Goal: Task Accomplishment & Management: Manage account settings

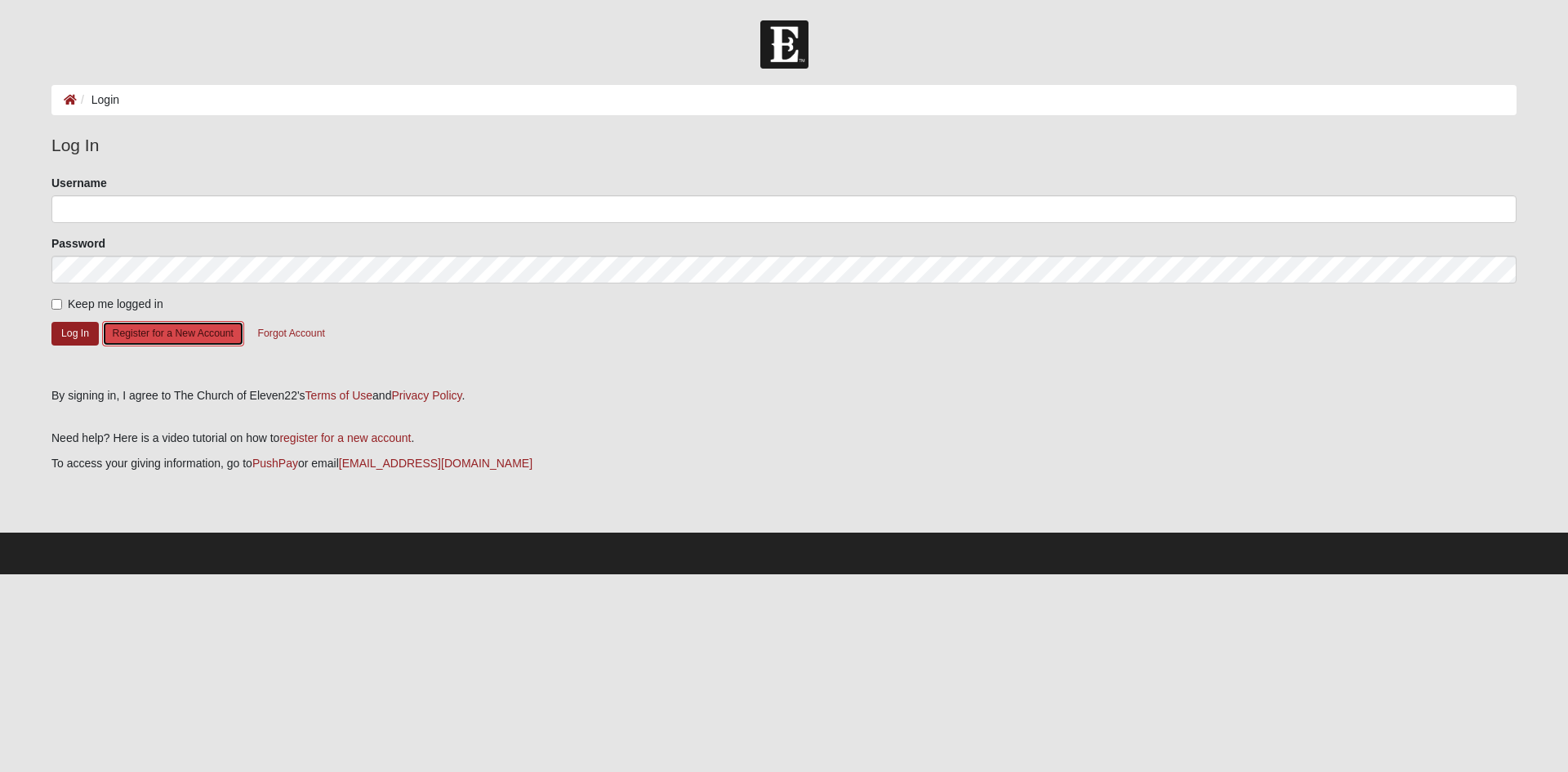
click at [164, 342] on button "Register for a New Account" at bounding box center [173, 334] width 142 height 26
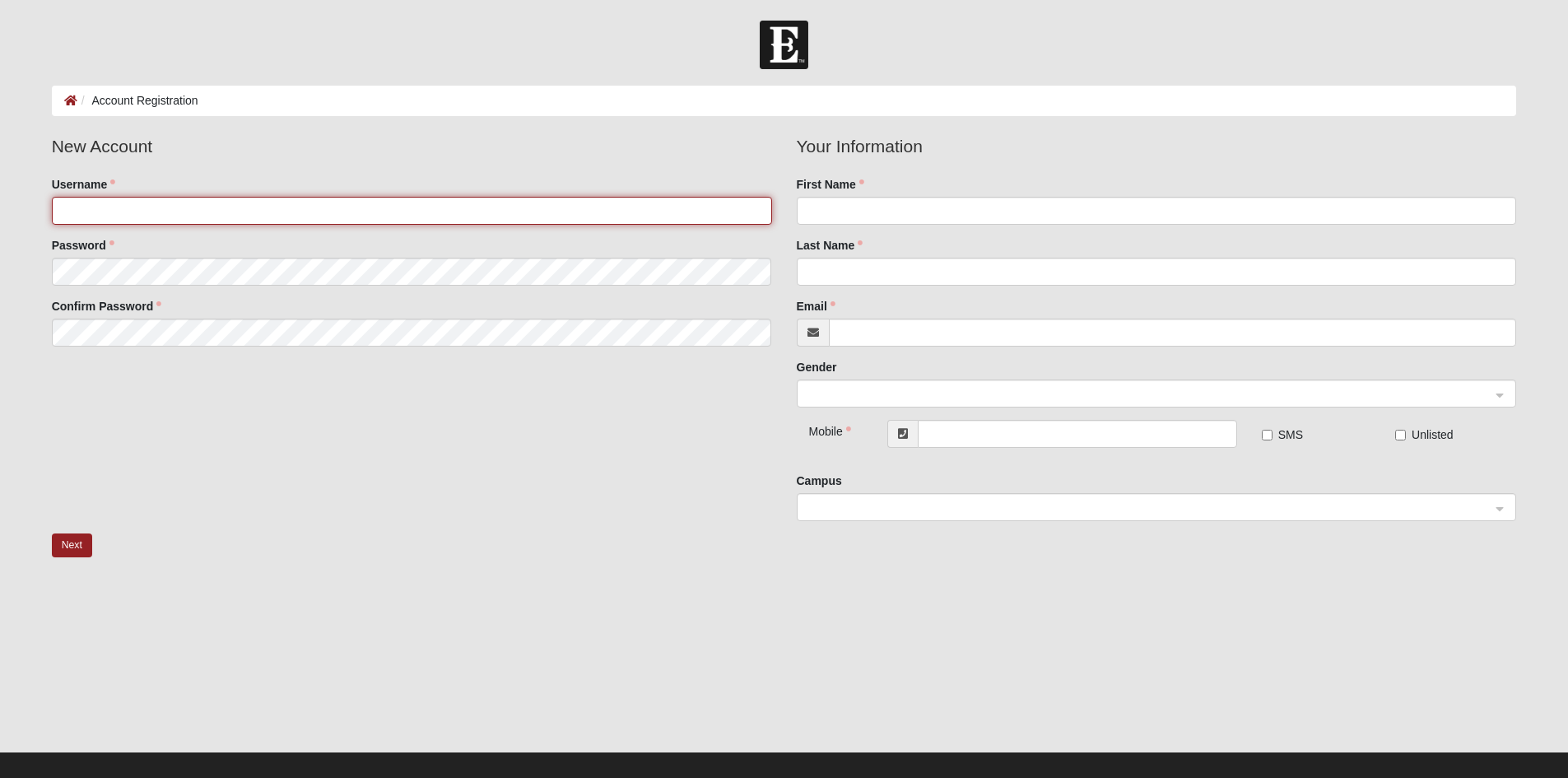
click at [182, 202] on input "Username" at bounding box center [412, 210] width 721 height 28
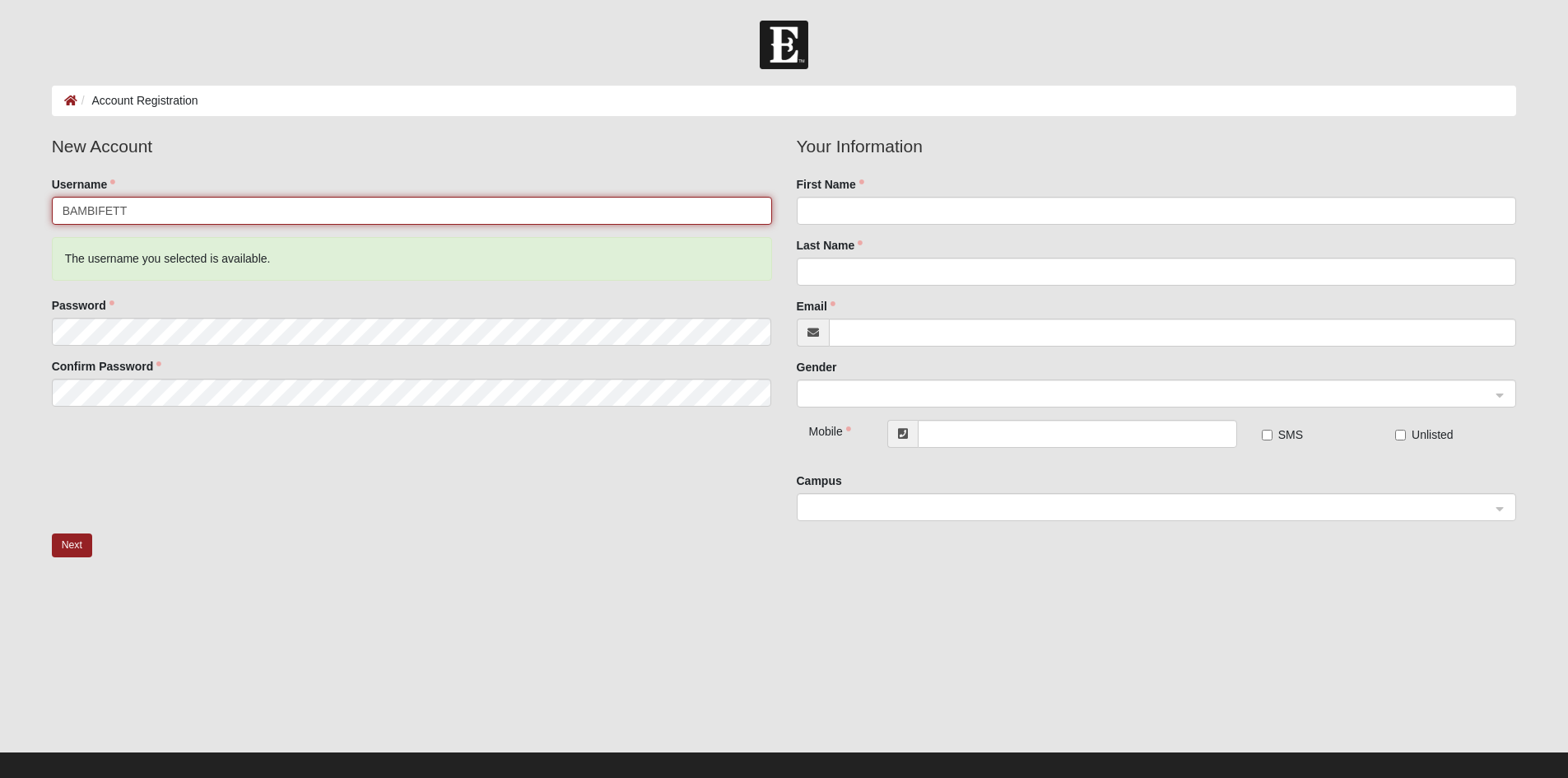
drag, startPoint x: 204, startPoint y: 209, endPoint x: -118, endPoint y: 214, distance: 322.0
click at [0, 214] on html "Log In Account Registration Account Registration Error Please correct the follo…" at bounding box center [784, 397] width 1568 height 795
type input "bambifett"
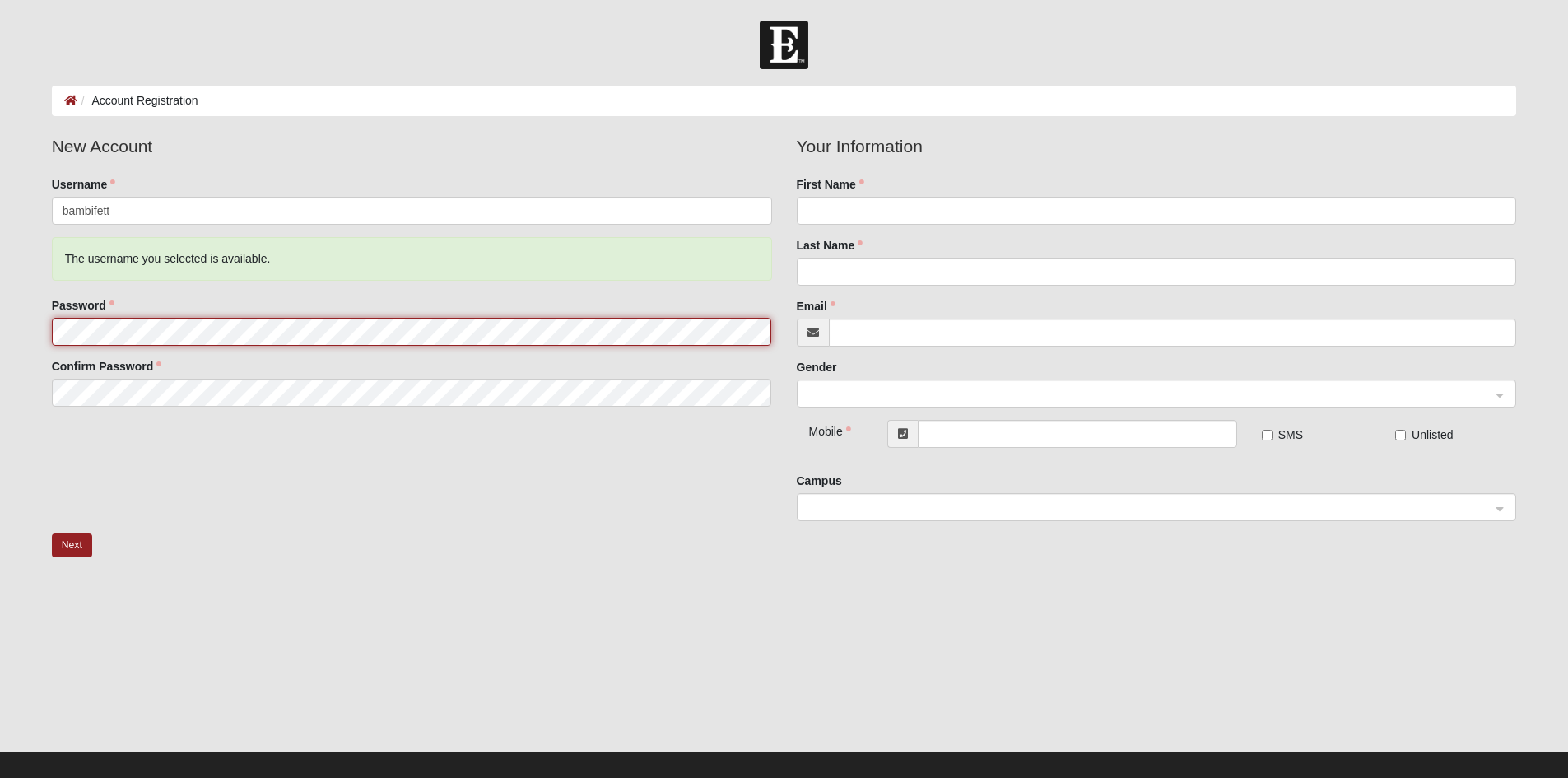
click at [0, 337] on html "Log In Account Registration Account Registration Error Please correct the follo…" at bounding box center [784, 397] width 1568 height 795
click at [0, 324] on html "Log In Account Registration Account Registration Error Please correct the follo…" at bounding box center [784, 397] width 1568 height 795
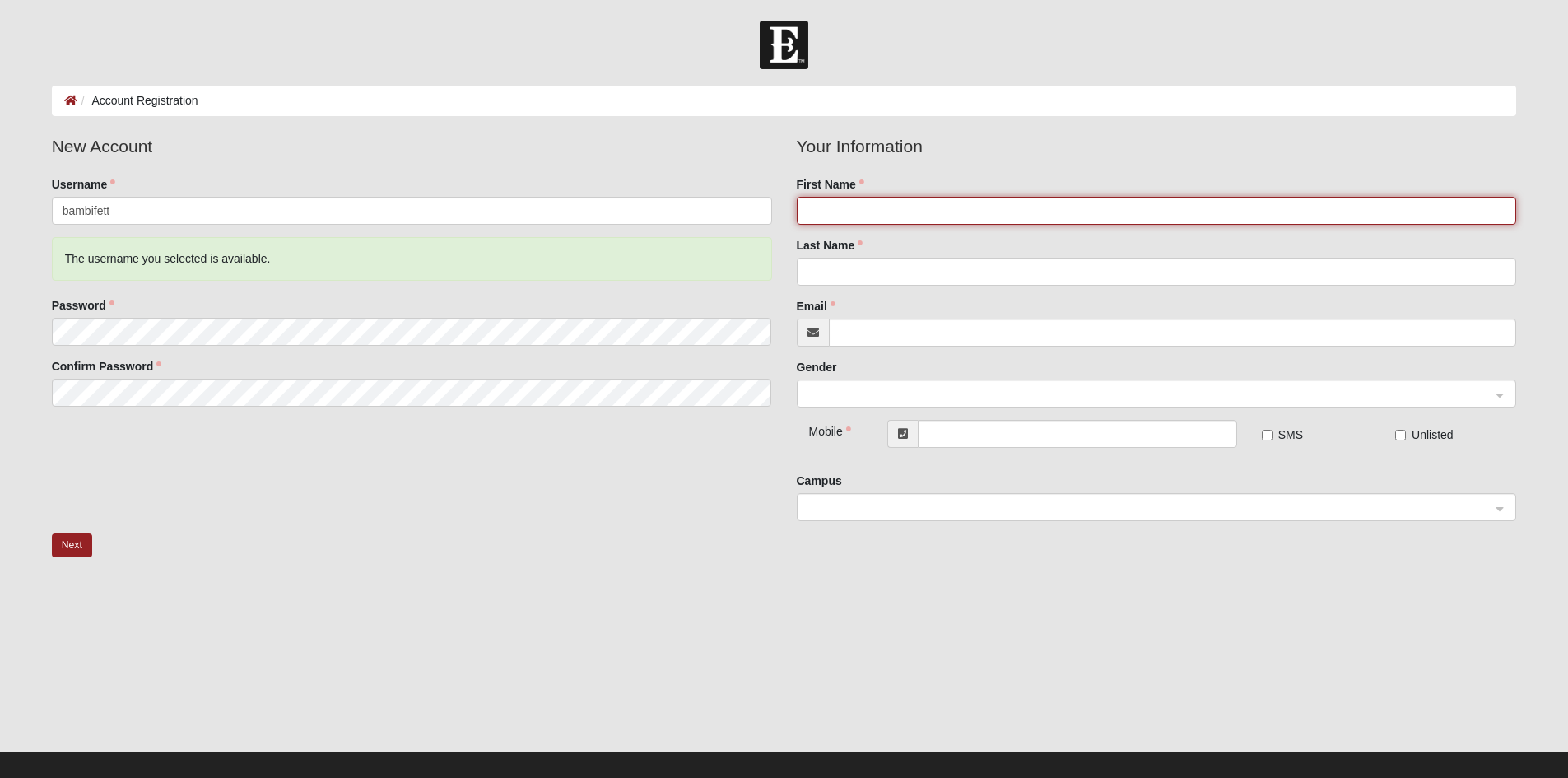
click at [964, 221] on input "First Name" at bounding box center [1158, 210] width 721 height 28
type input "d"
type input "Kayla"
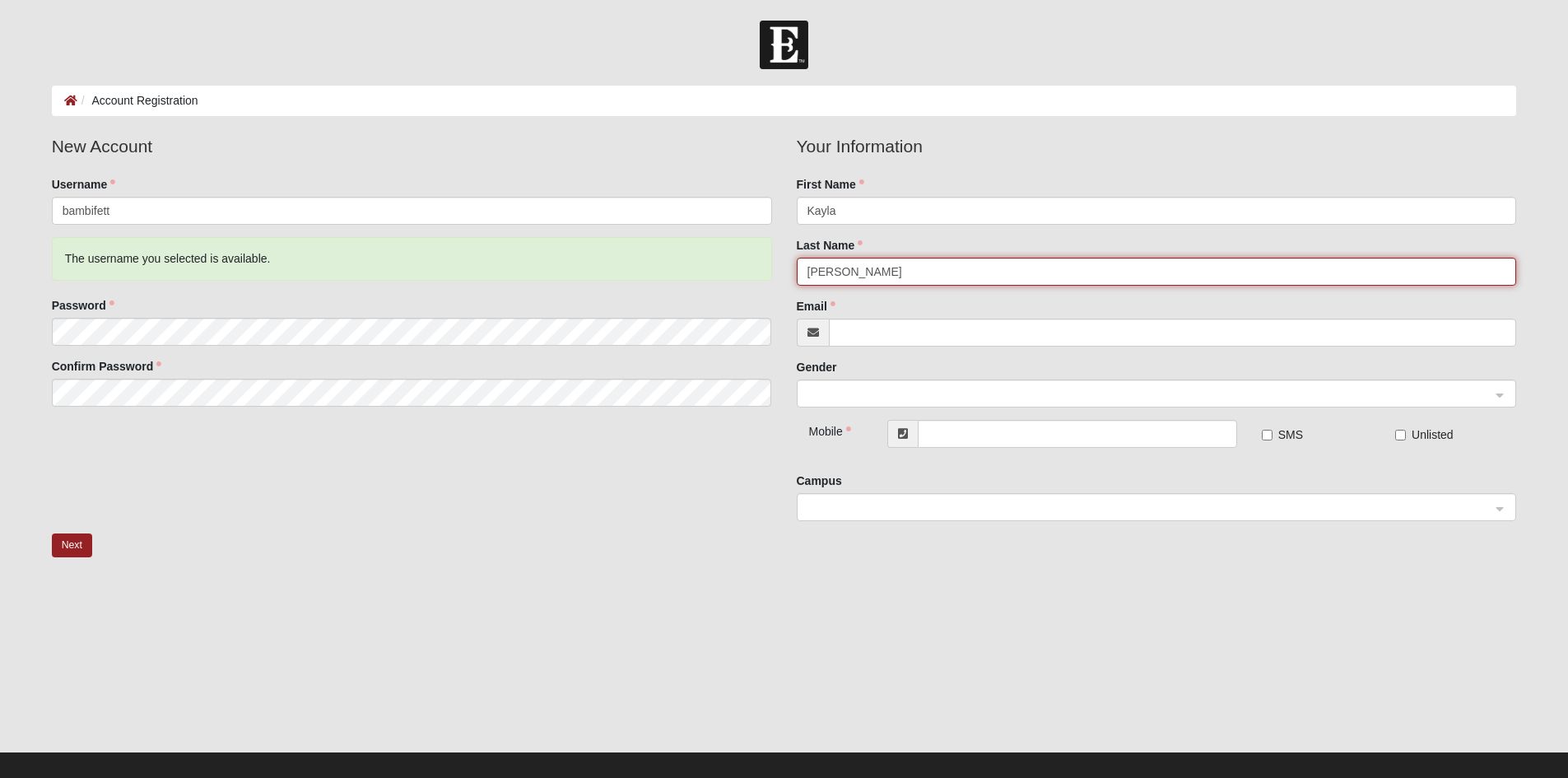
type input "Marie"
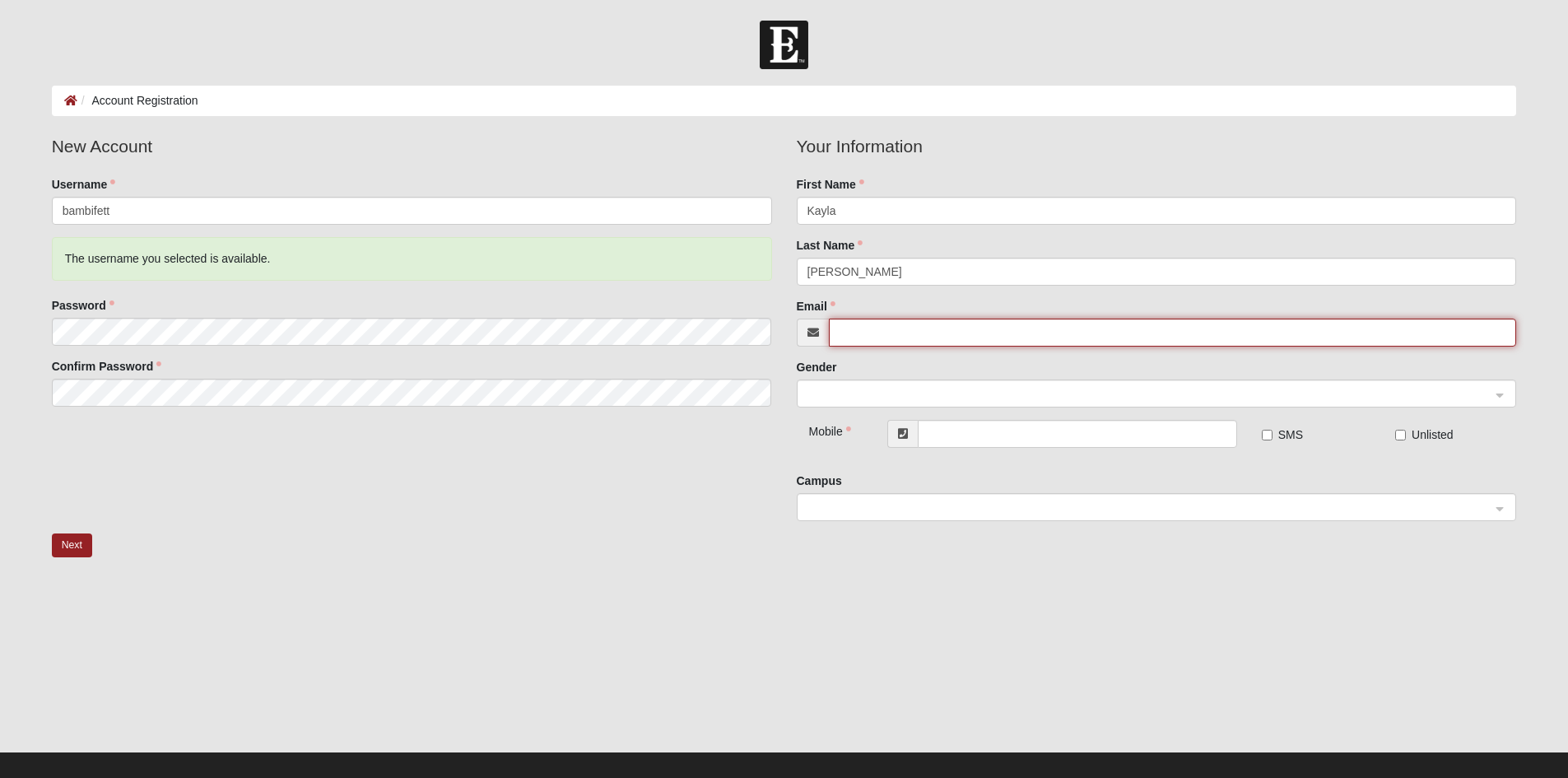
click at [967, 330] on input "Email" at bounding box center [1173, 333] width 688 height 28
click at [960, 402] on span at bounding box center [1149, 395] width 684 height 19
type input "[EMAIL_ADDRESS][DOMAIN_NAME]"
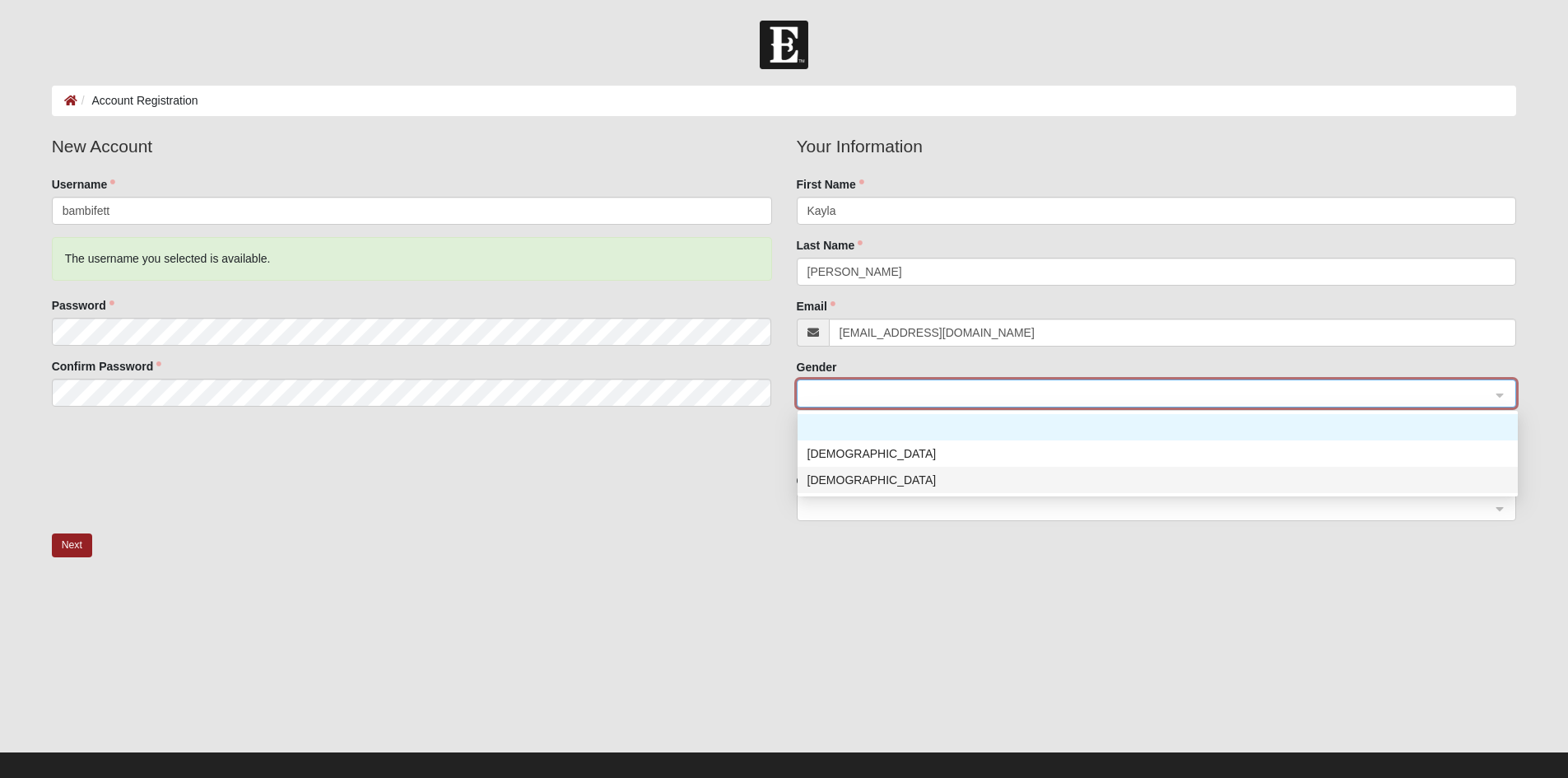
click at [947, 482] on div "[DEMOGRAPHIC_DATA]" at bounding box center [1158, 480] width 700 height 19
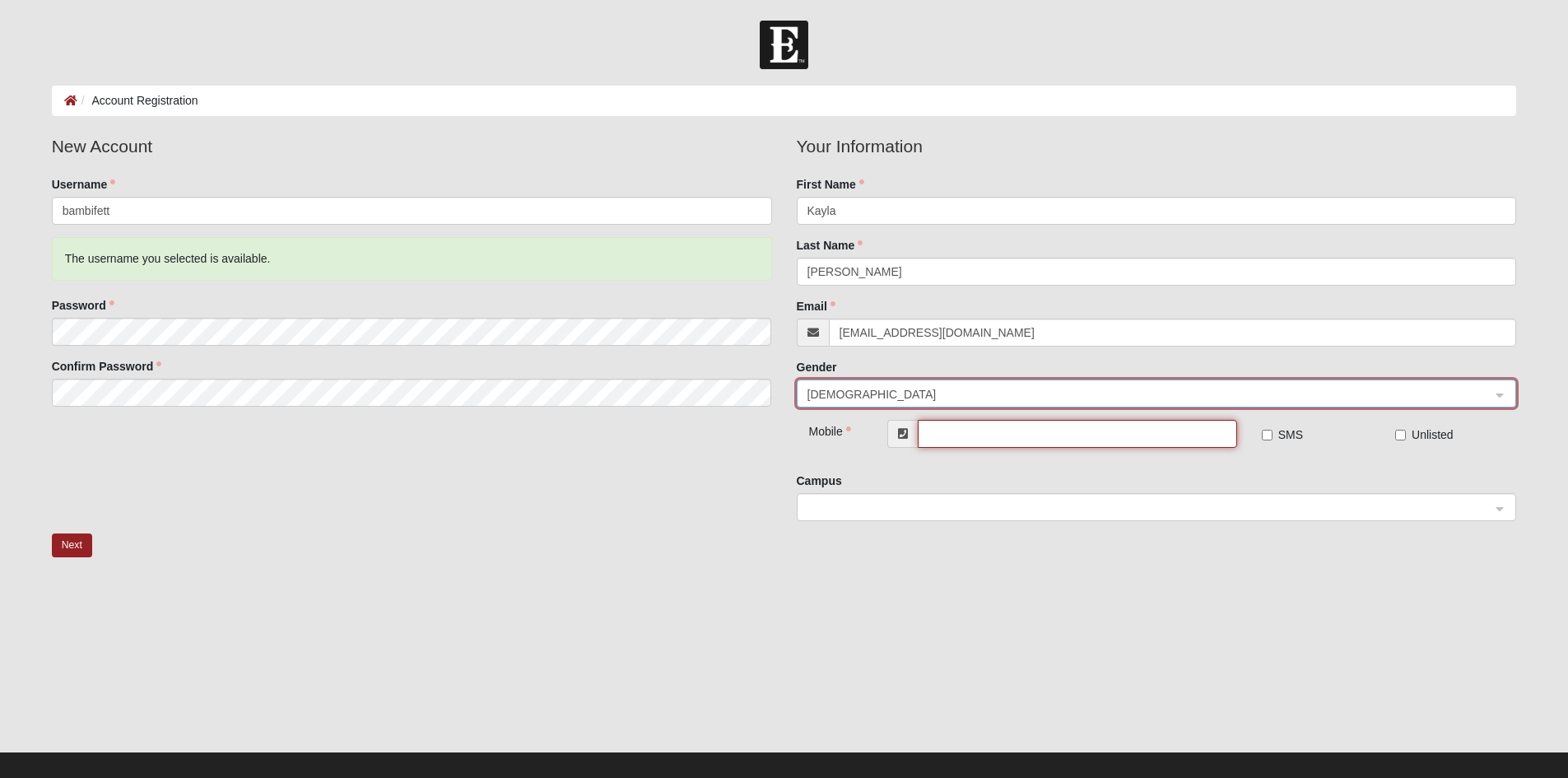
click at [1021, 439] on input "text" at bounding box center [1077, 433] width 319 height 28
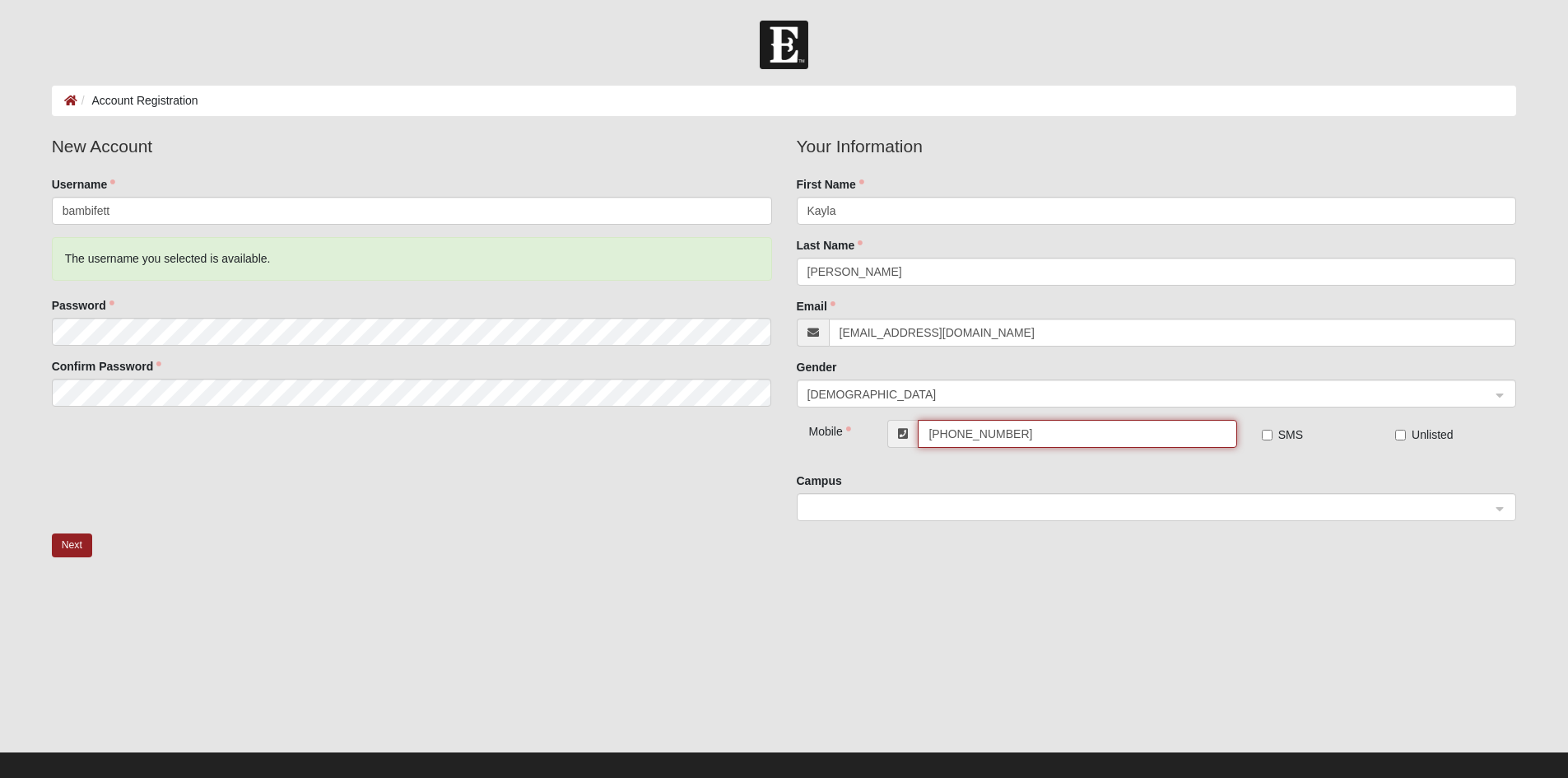
type input "[PHONE_NUMBER]"
click at [1269, 437] on input "SMS" at bounding box center [1268, 435] width 11 height 11
checkbox input "true"
click at [881, 515] on span at bounding box center [1149, 508] width 684 height 19
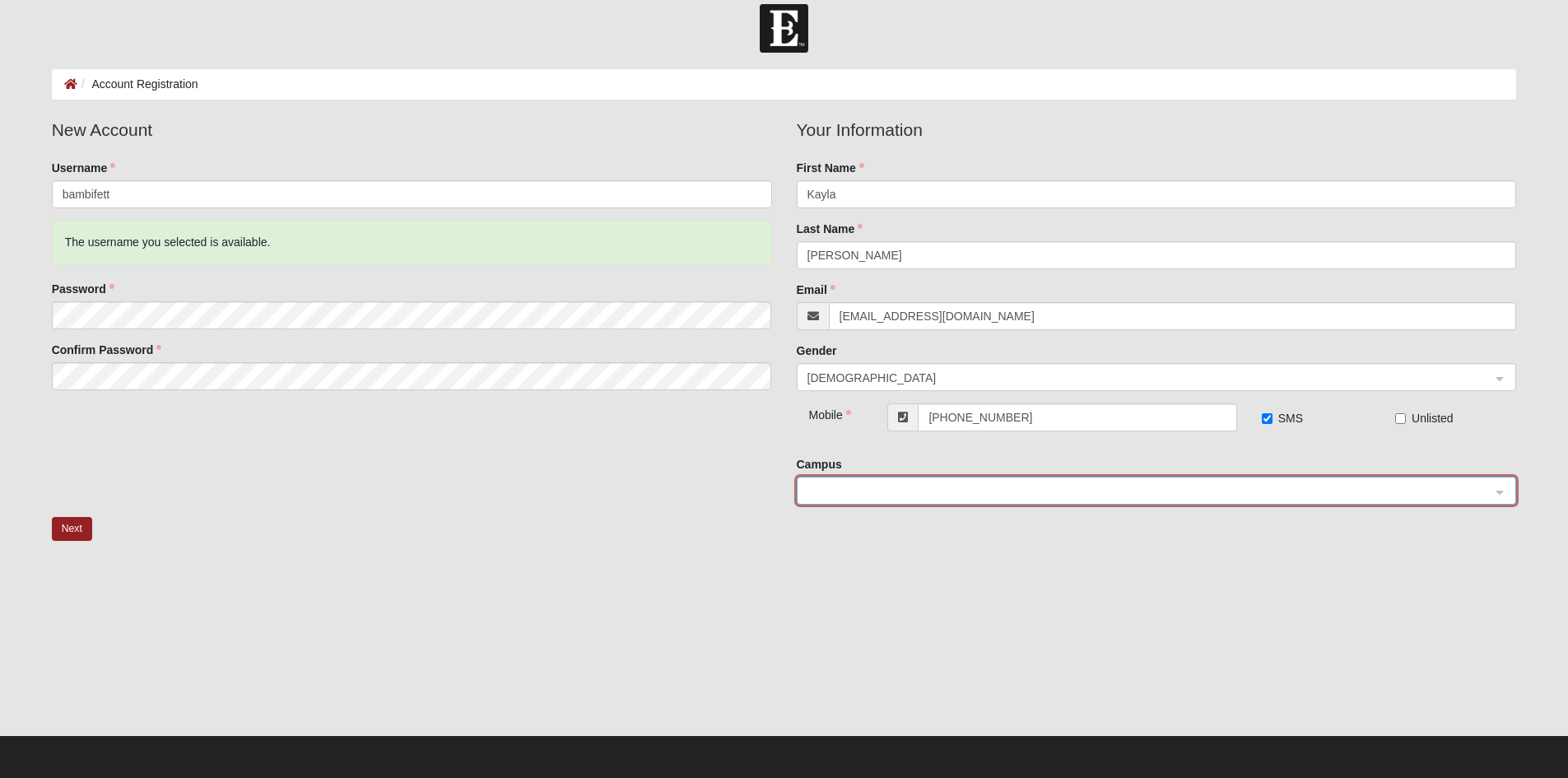
click at [849, 489] on span at bounding box center [1149, 492] width 684 height 19
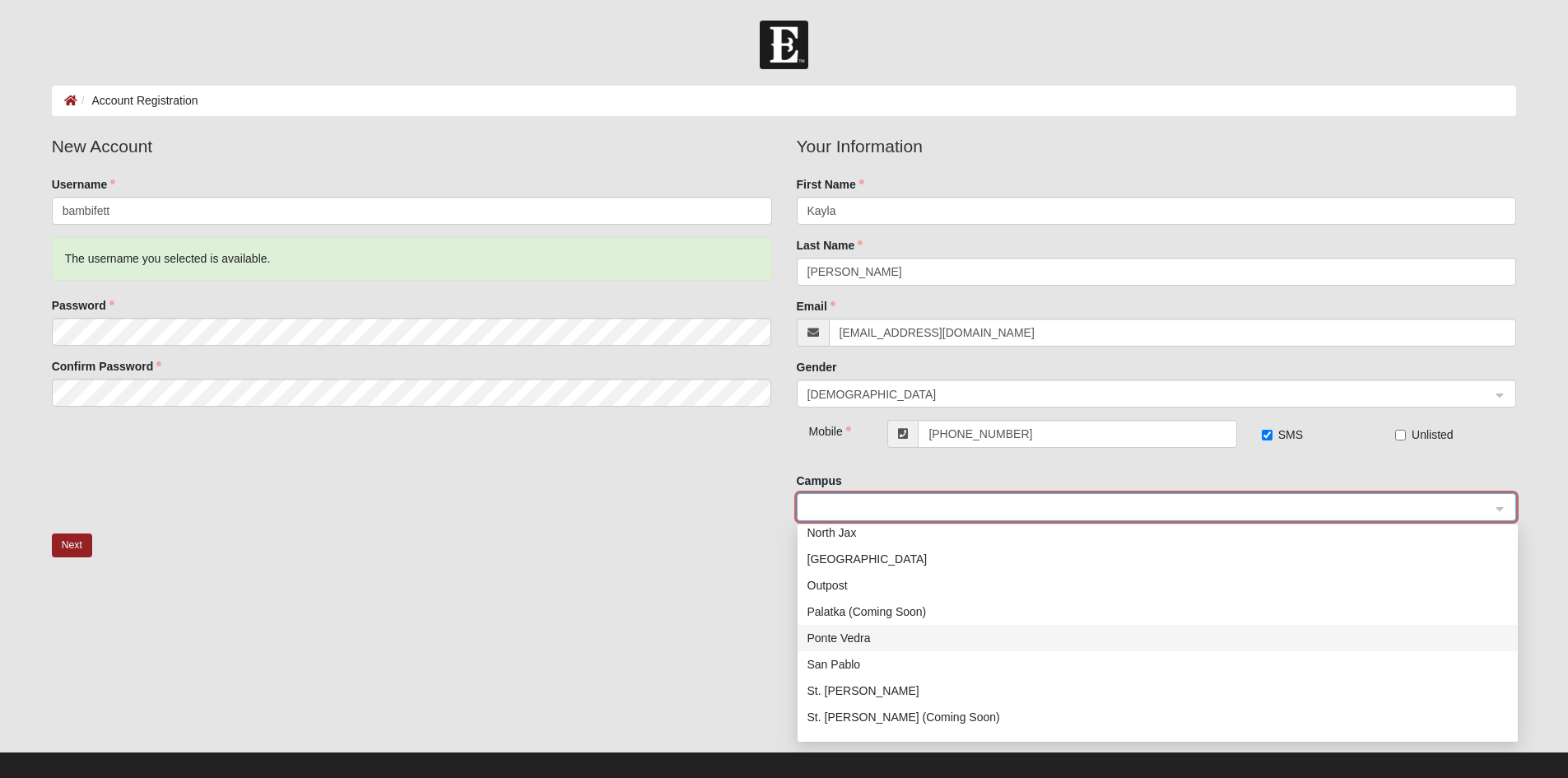
scroll to position [237, 0]
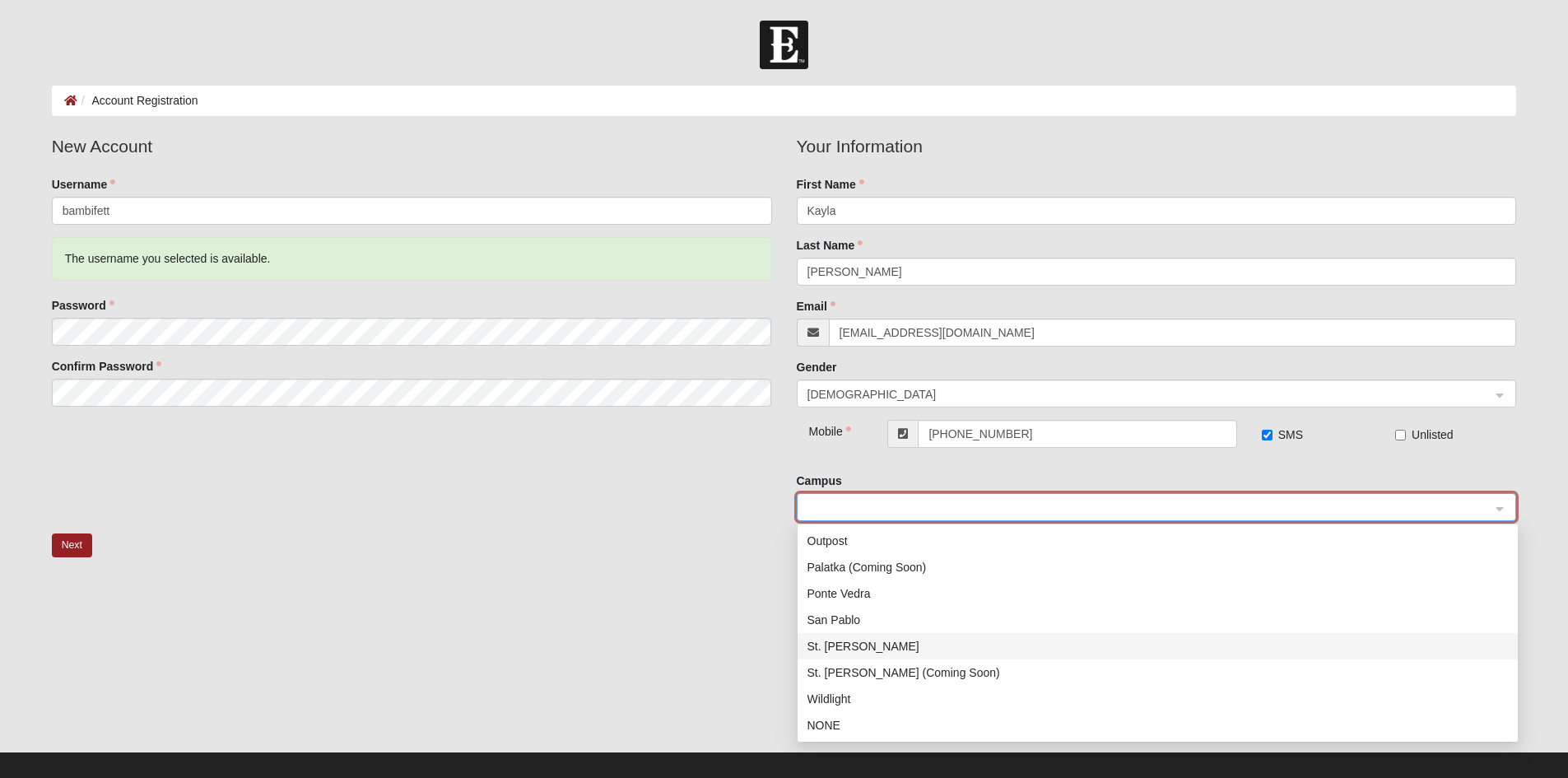
click at [848, 644] on div "St. Johns" at bounding box center [1158, 646] width 700 height 19
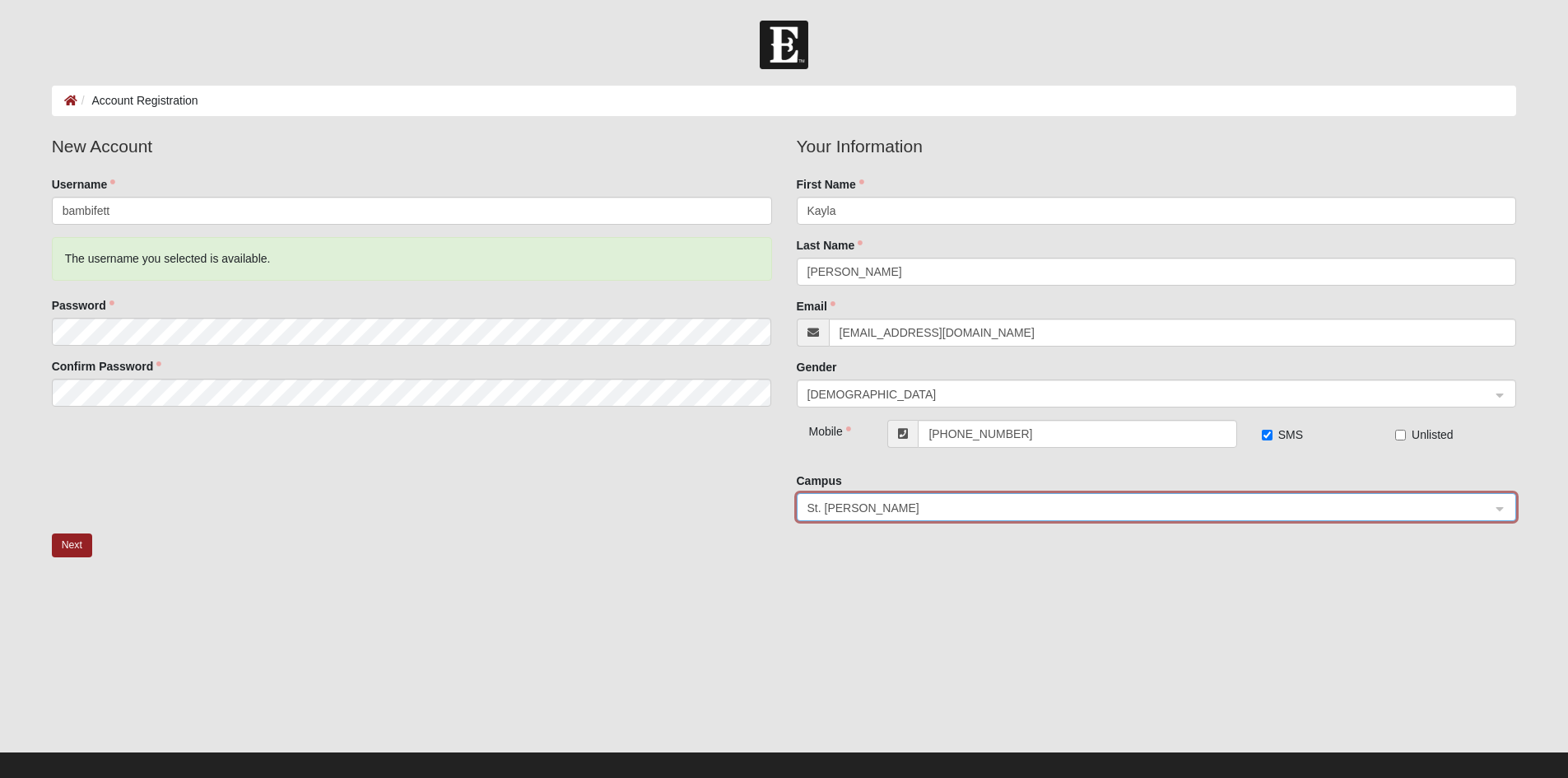
scroll to position [17, 0]
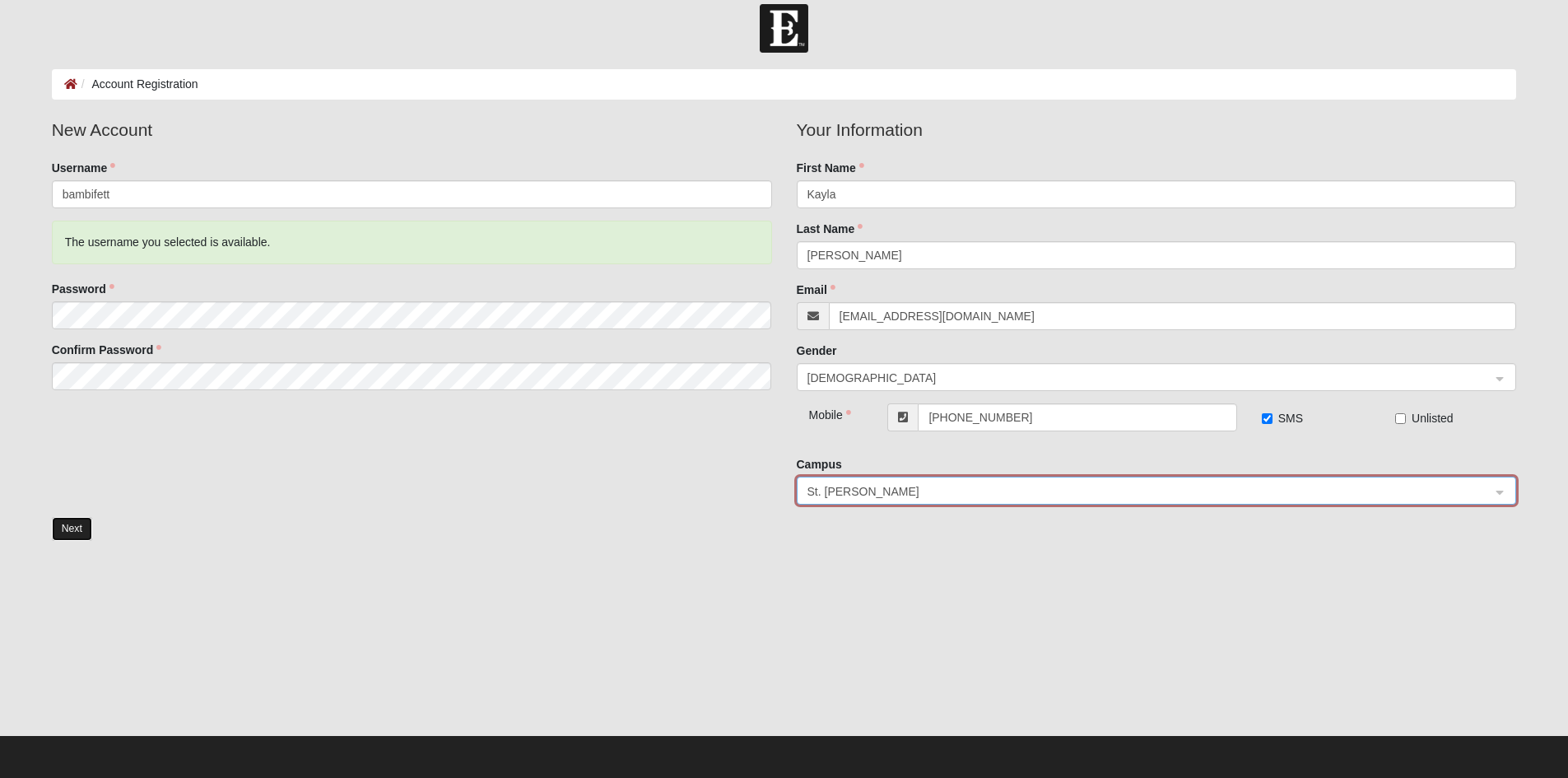
click at [61, 527] on button "Next" at bounding box center [72, 529] width 41 height 24
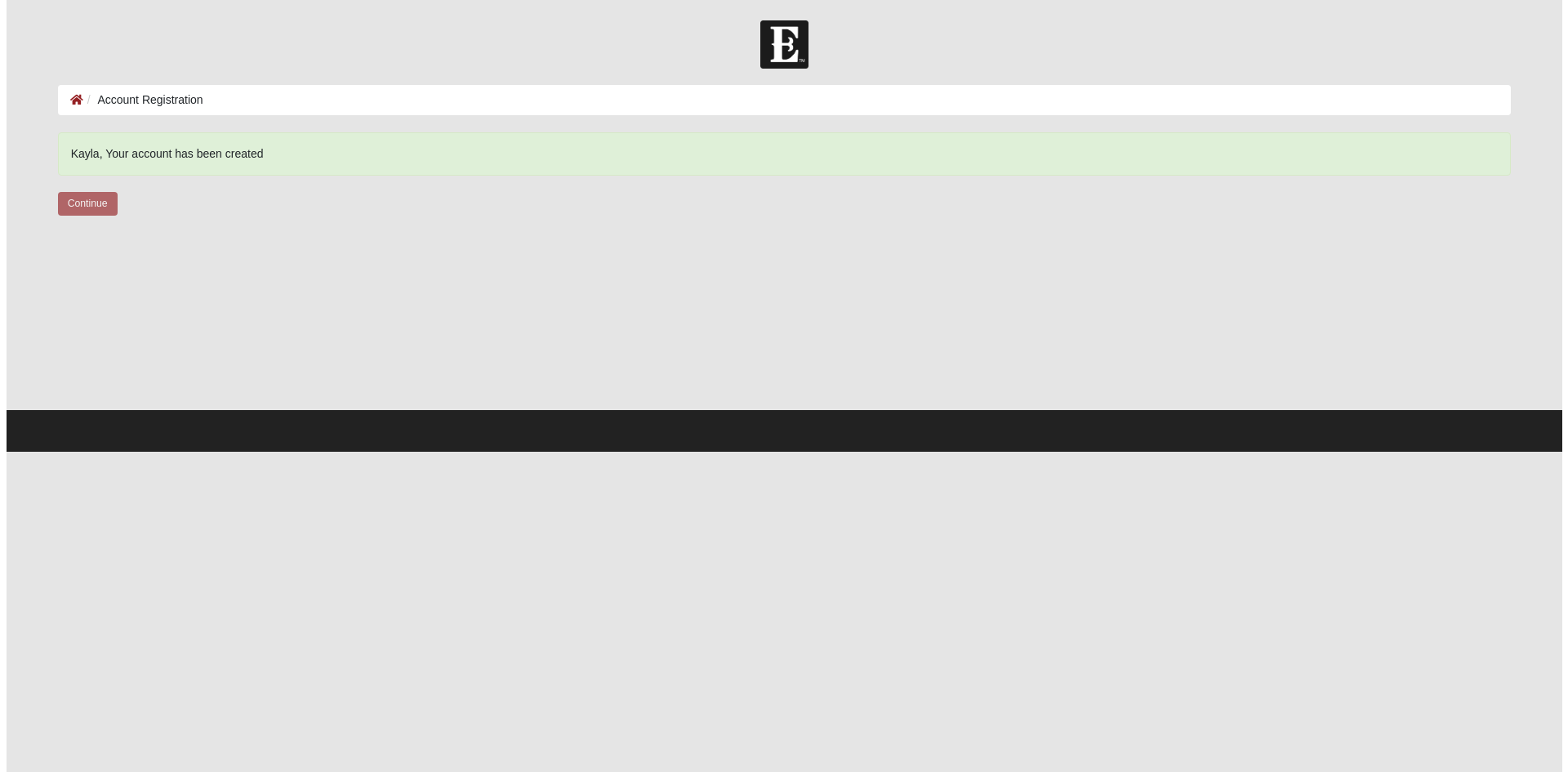
scroll to position [0, 0]
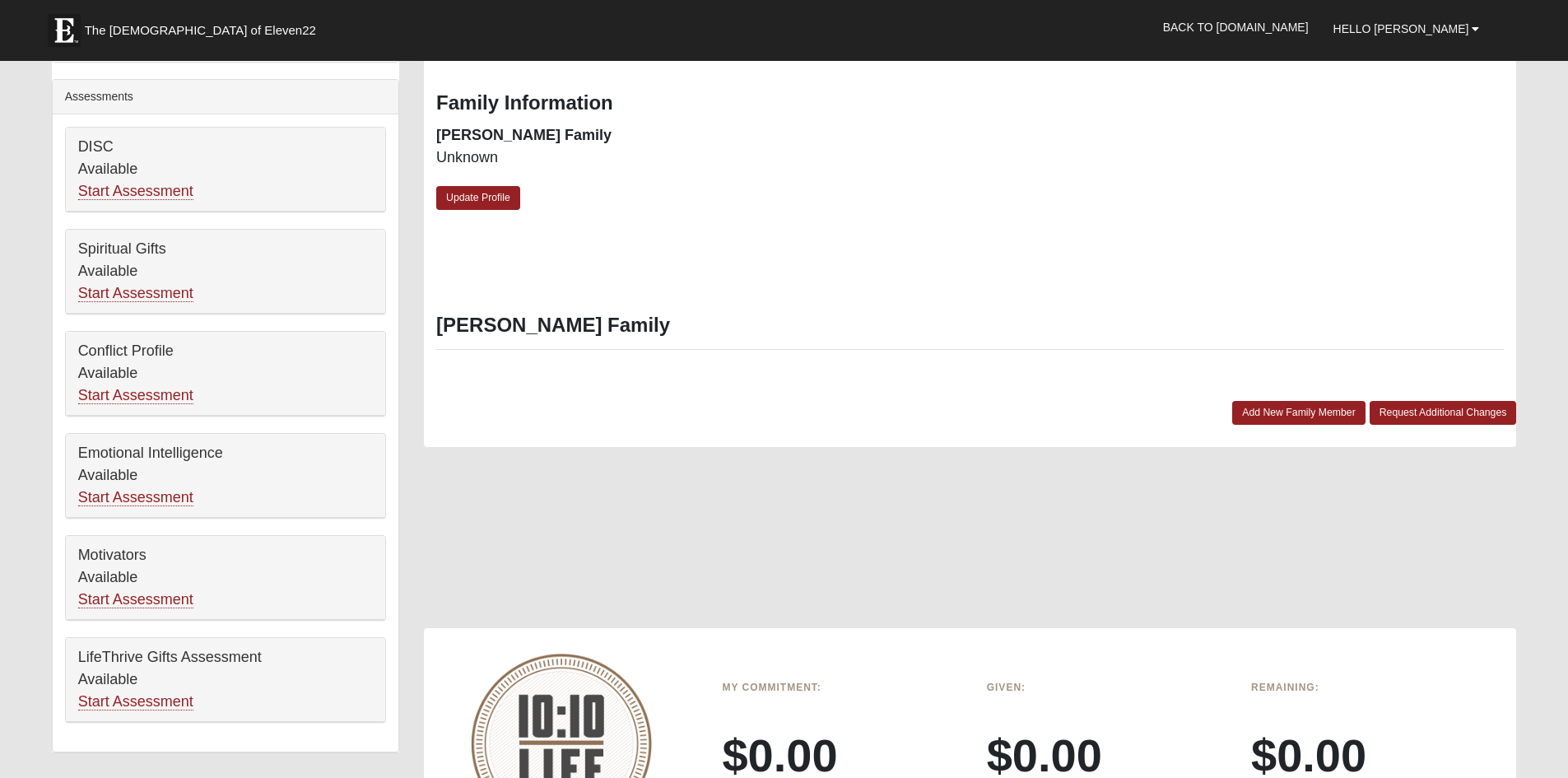
scroll to position [494, 0]
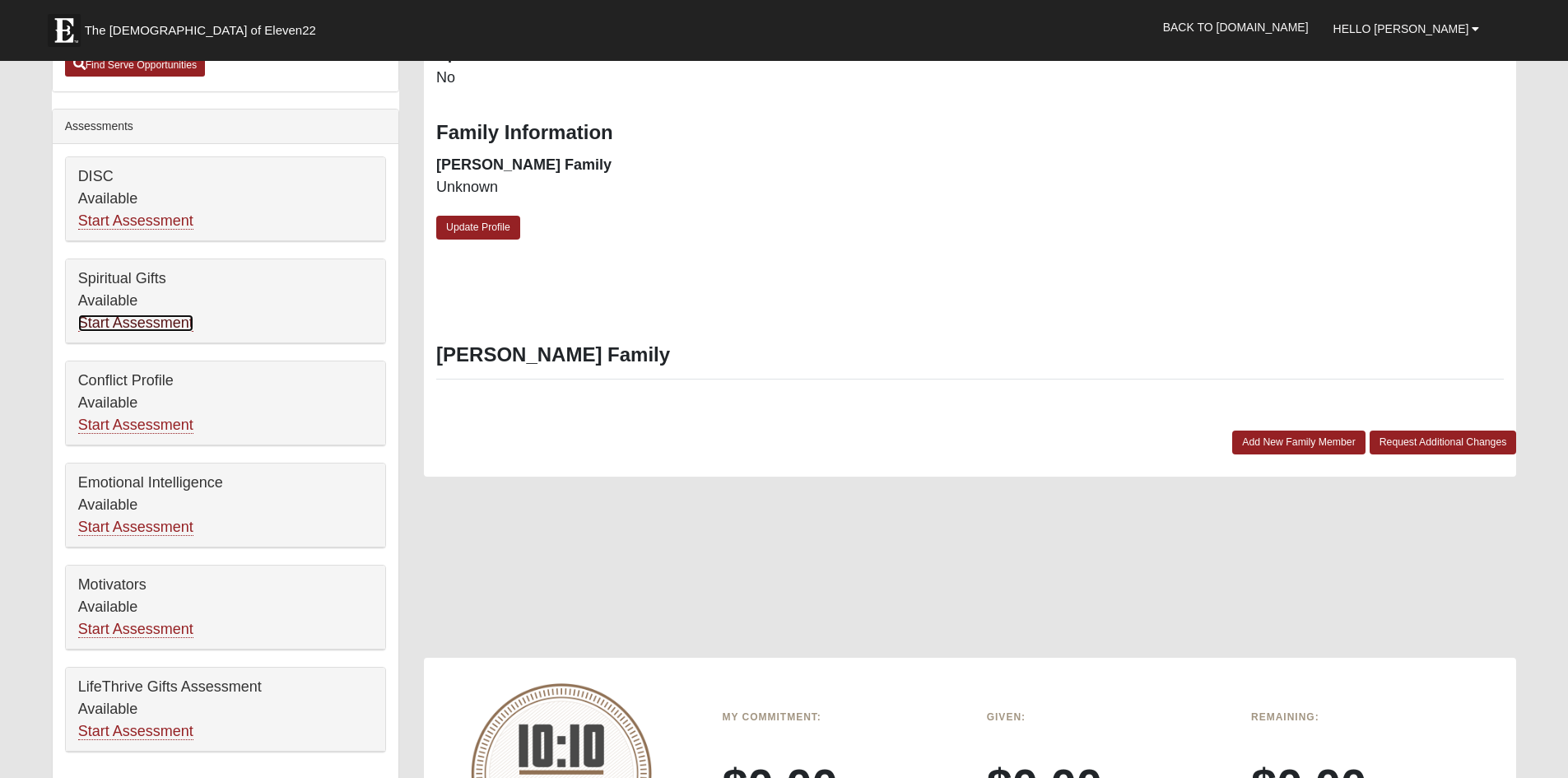
click at [129, 318] on link "Start Assessment" at bounding box center [135, 323] width 115 height 18
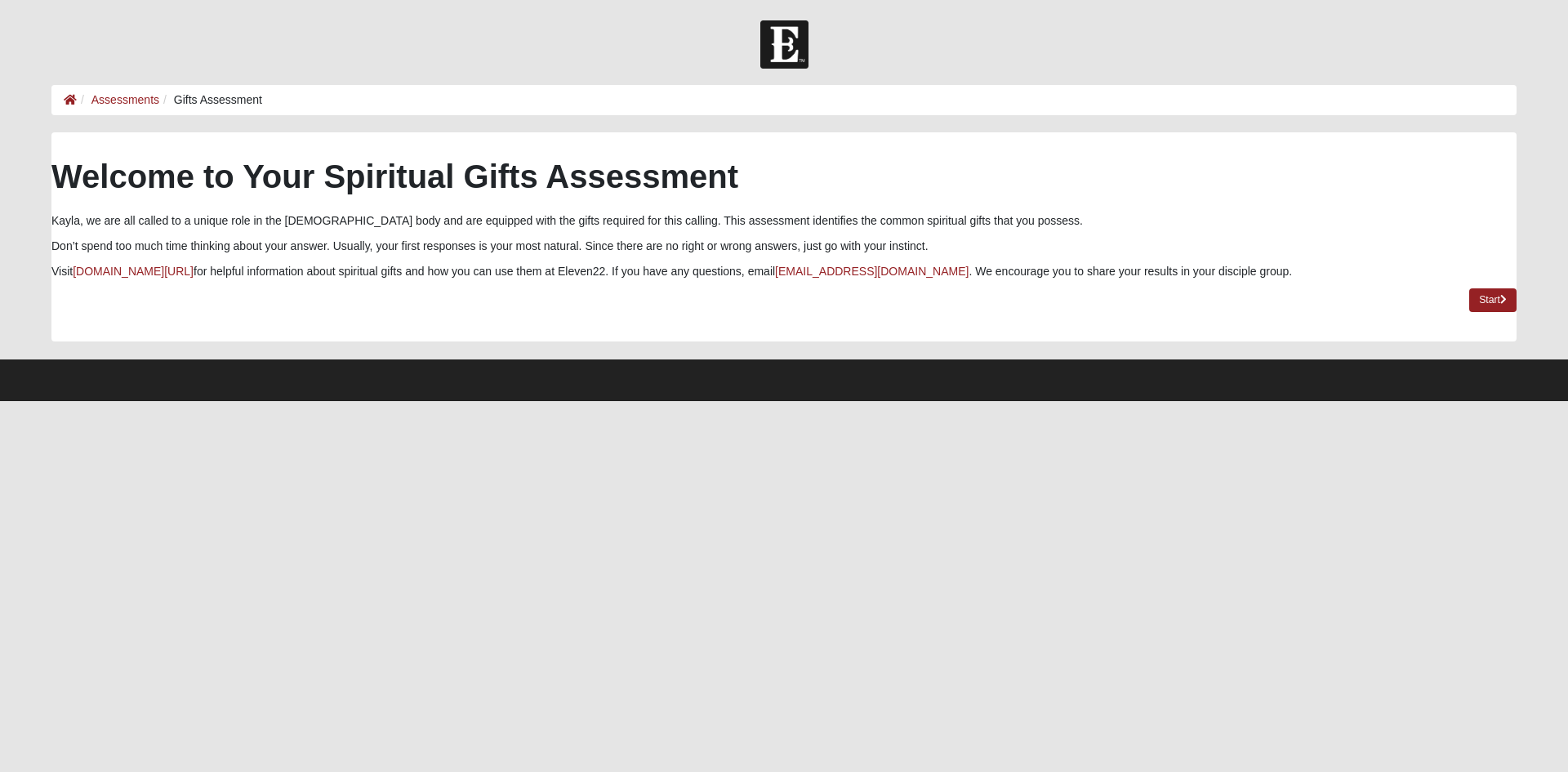
click at [206, 103] on li "Gifts Assessment" at bounding box center [210, 100] width 103 height 17
click at [75, 98] on icon at bounding box center [70, 99] width 13 height 11
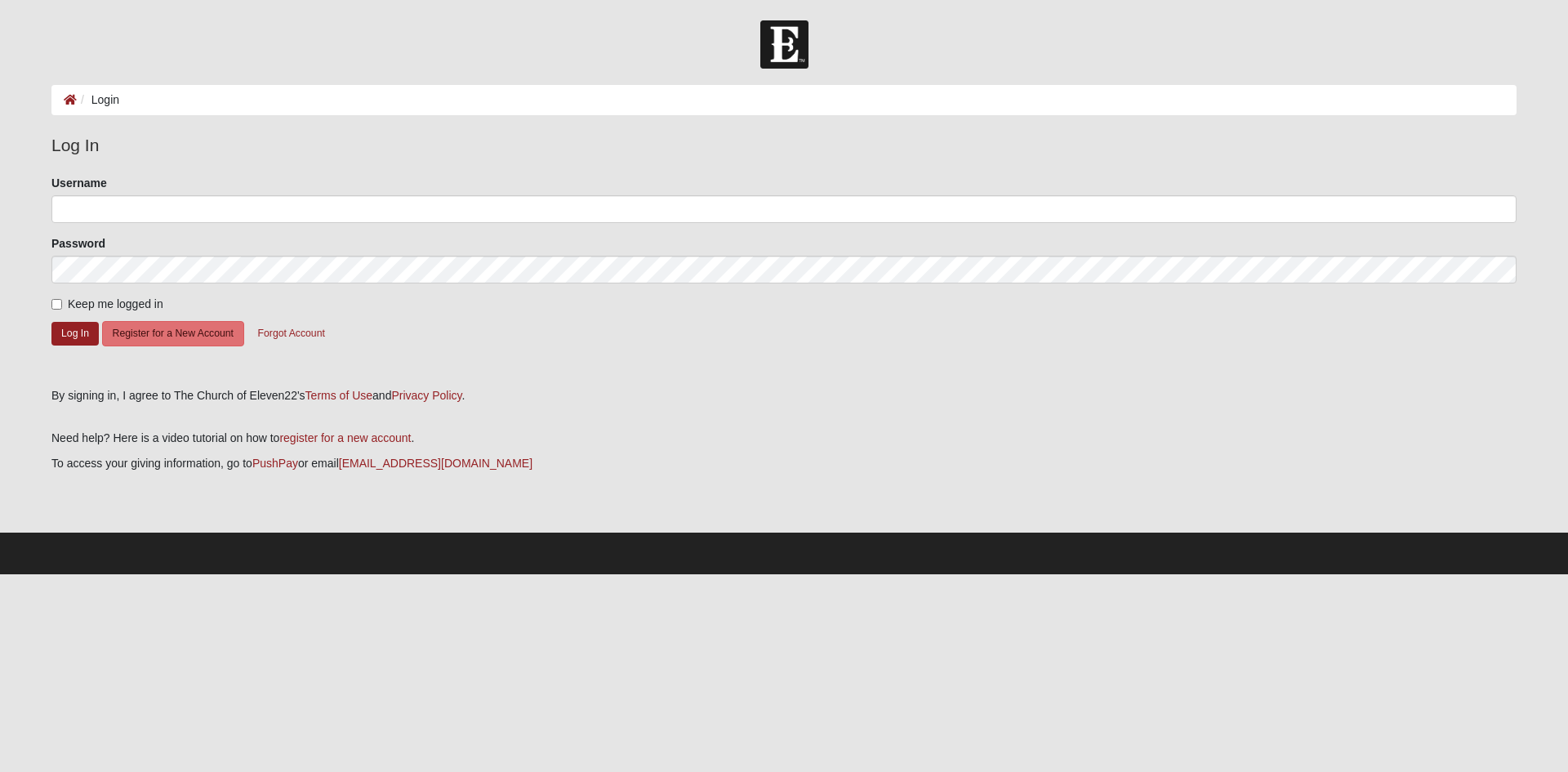
click at [775, 39] on img at bounding box center [784, 44] width 48 height 48
click at [775, 53] on img at bounding box center [784, 44] width 48 height 48
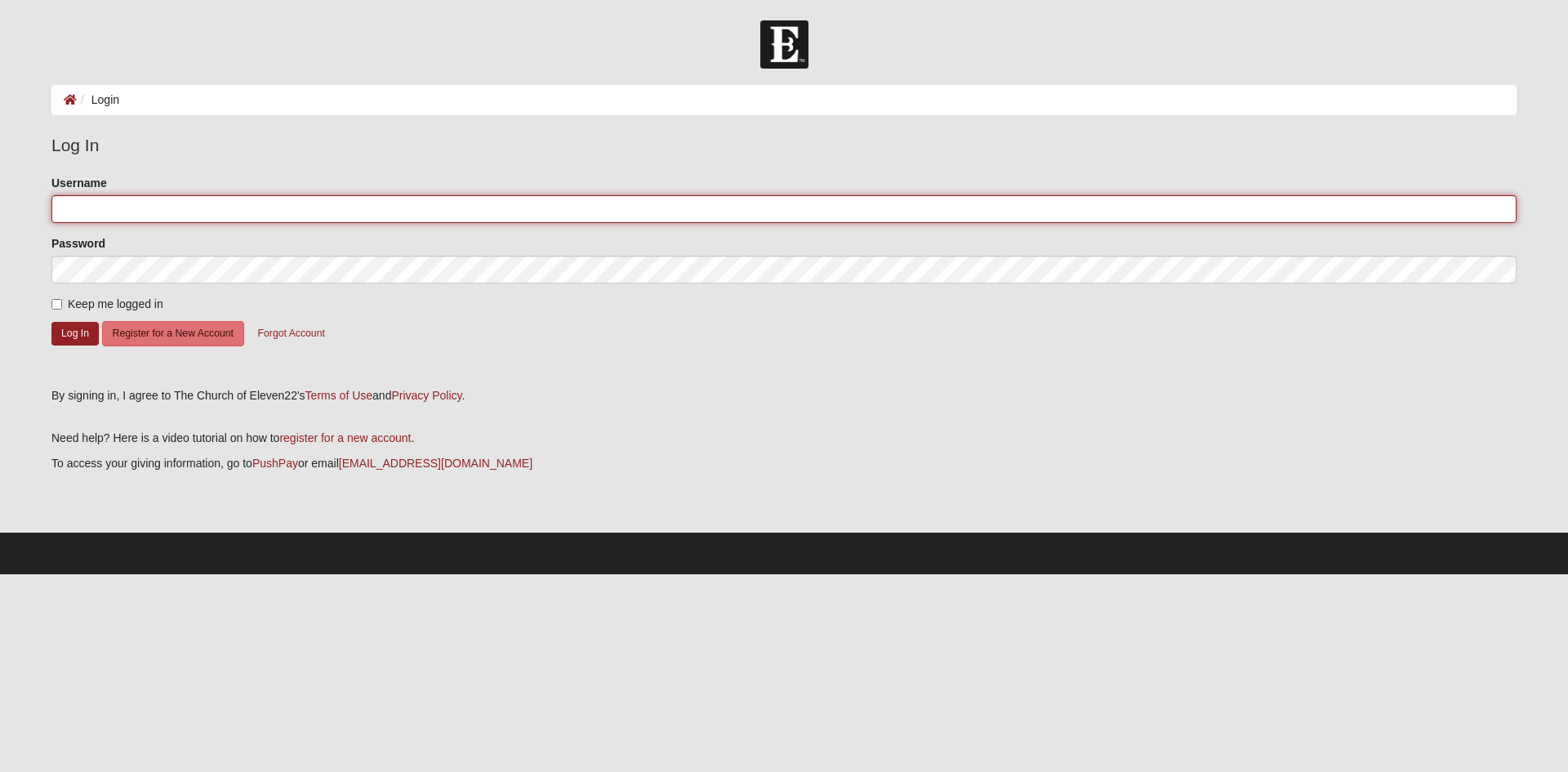
click at [181, 206] on input "Username" at bounding box center [784, 209] width 1465 height 28
type input "bambifett"
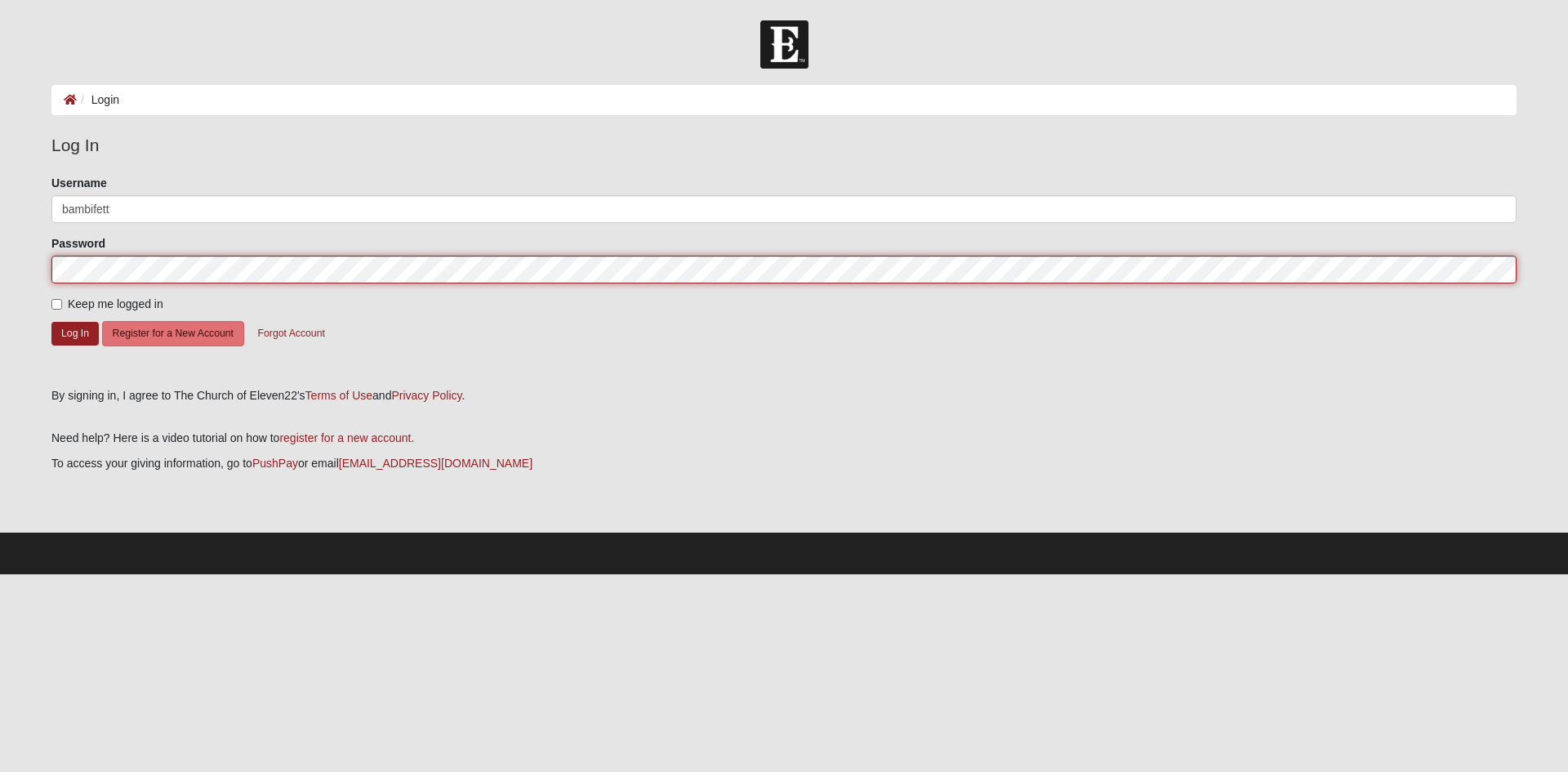
click at [51, 322] on button "Log In" at bounding box center [75, 334] width 48 height 24
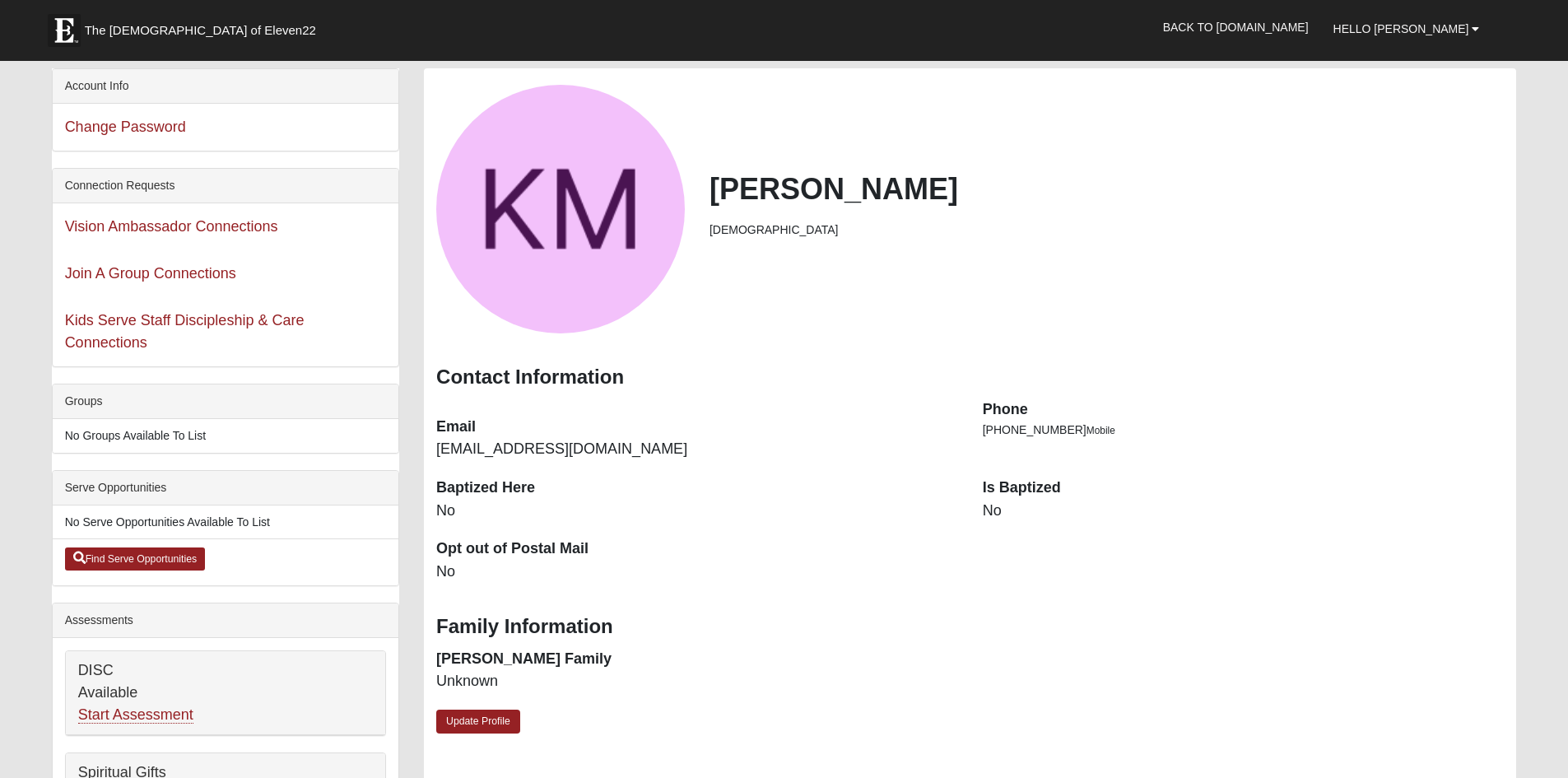
click at [437, 511] on dd "No" at bounding box center [697, 510] width 522 height 21
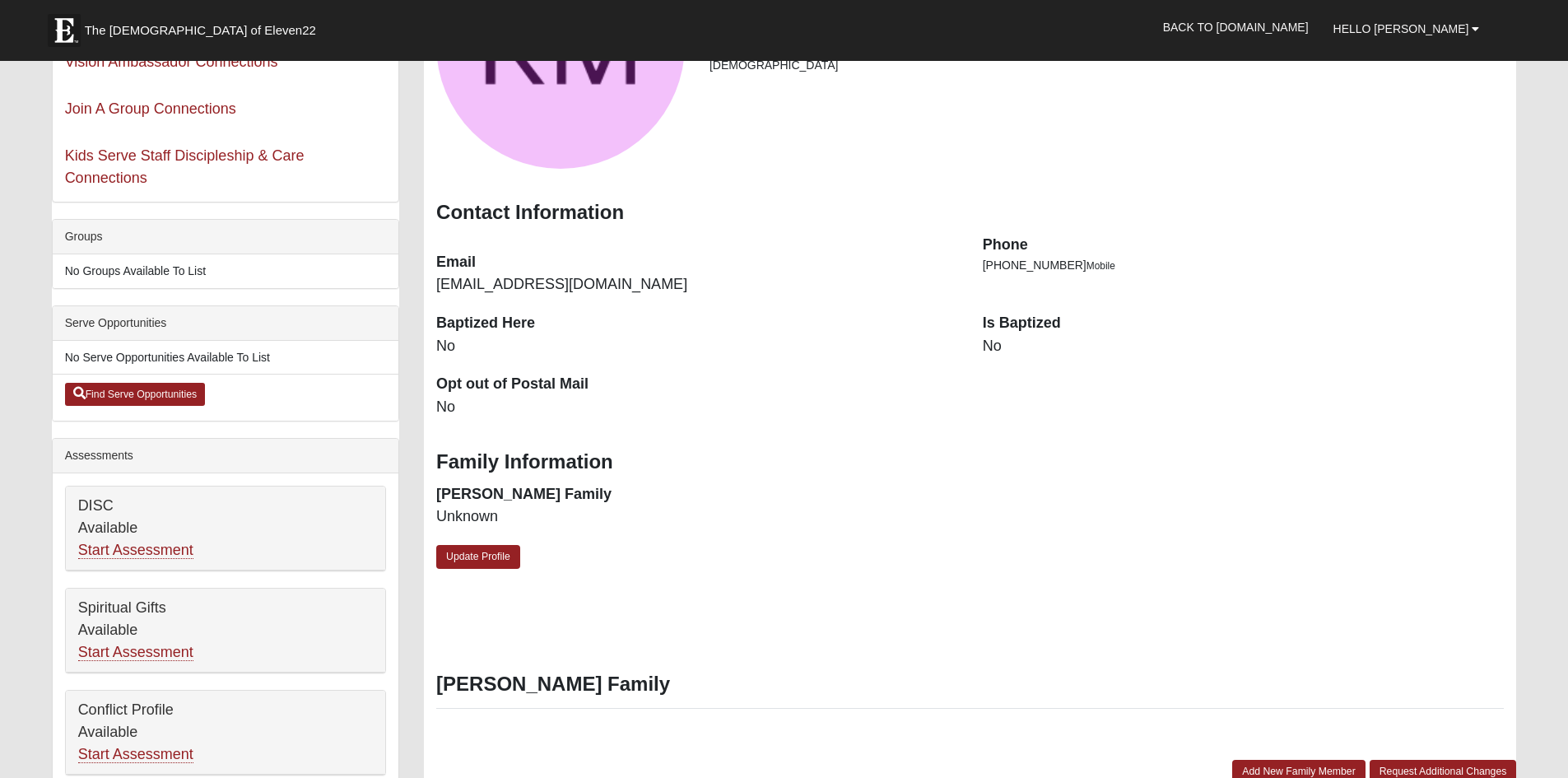
scroll to position [330, 0]
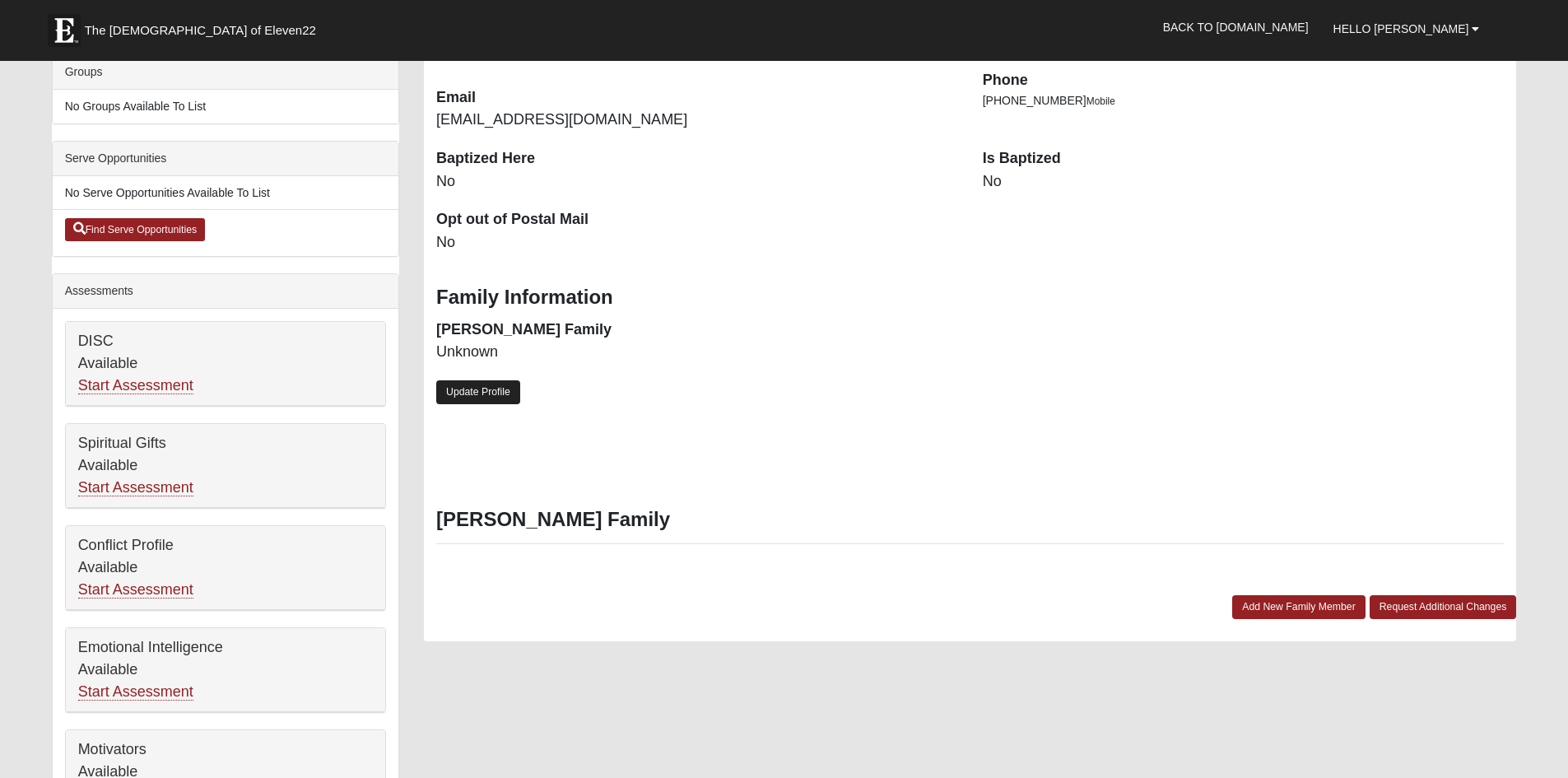
click at [486, 397] on link "Update Profile" at bounding box center [478, 393] width 84 height 24
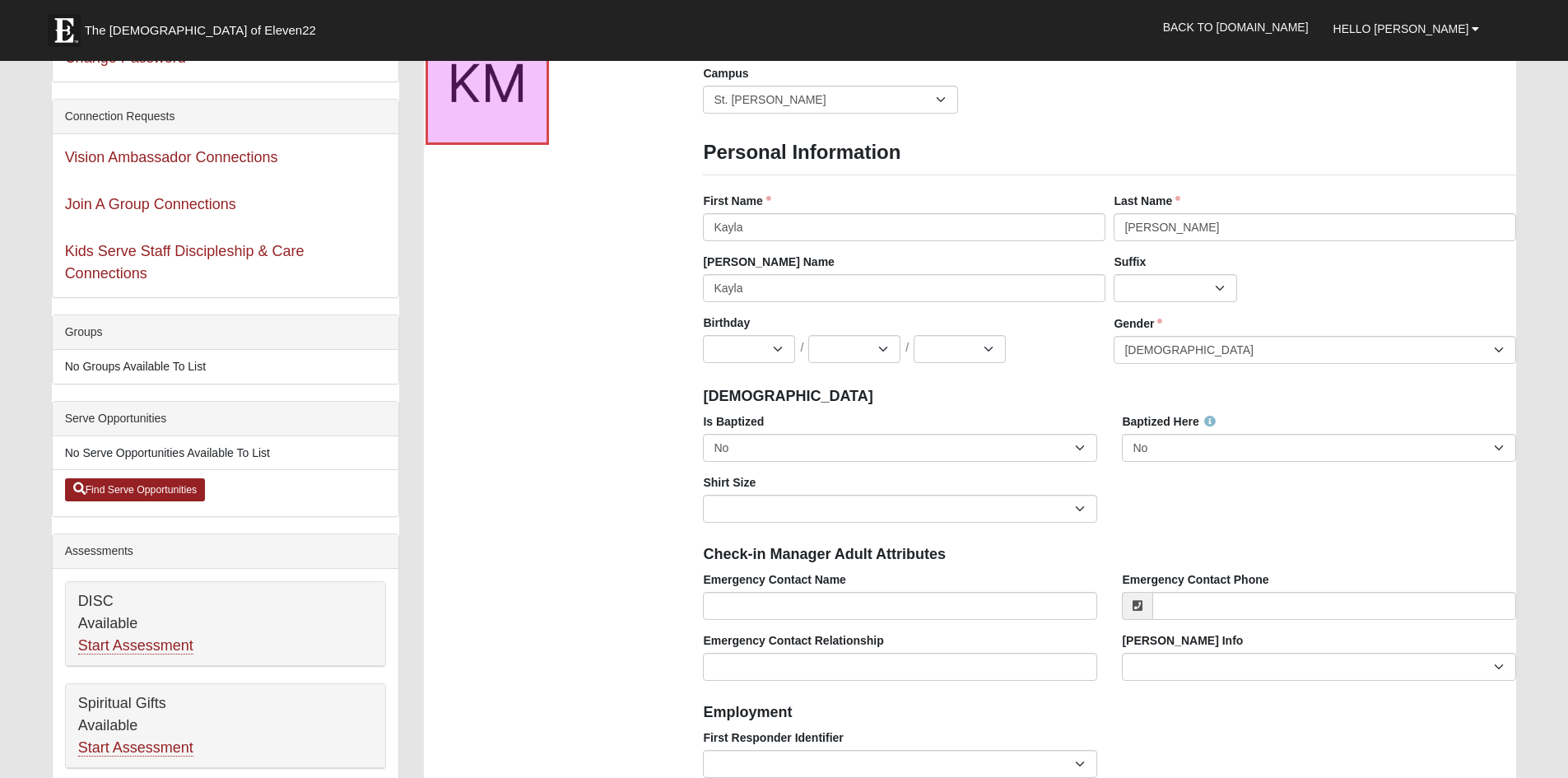
scroll to position [165, 0]
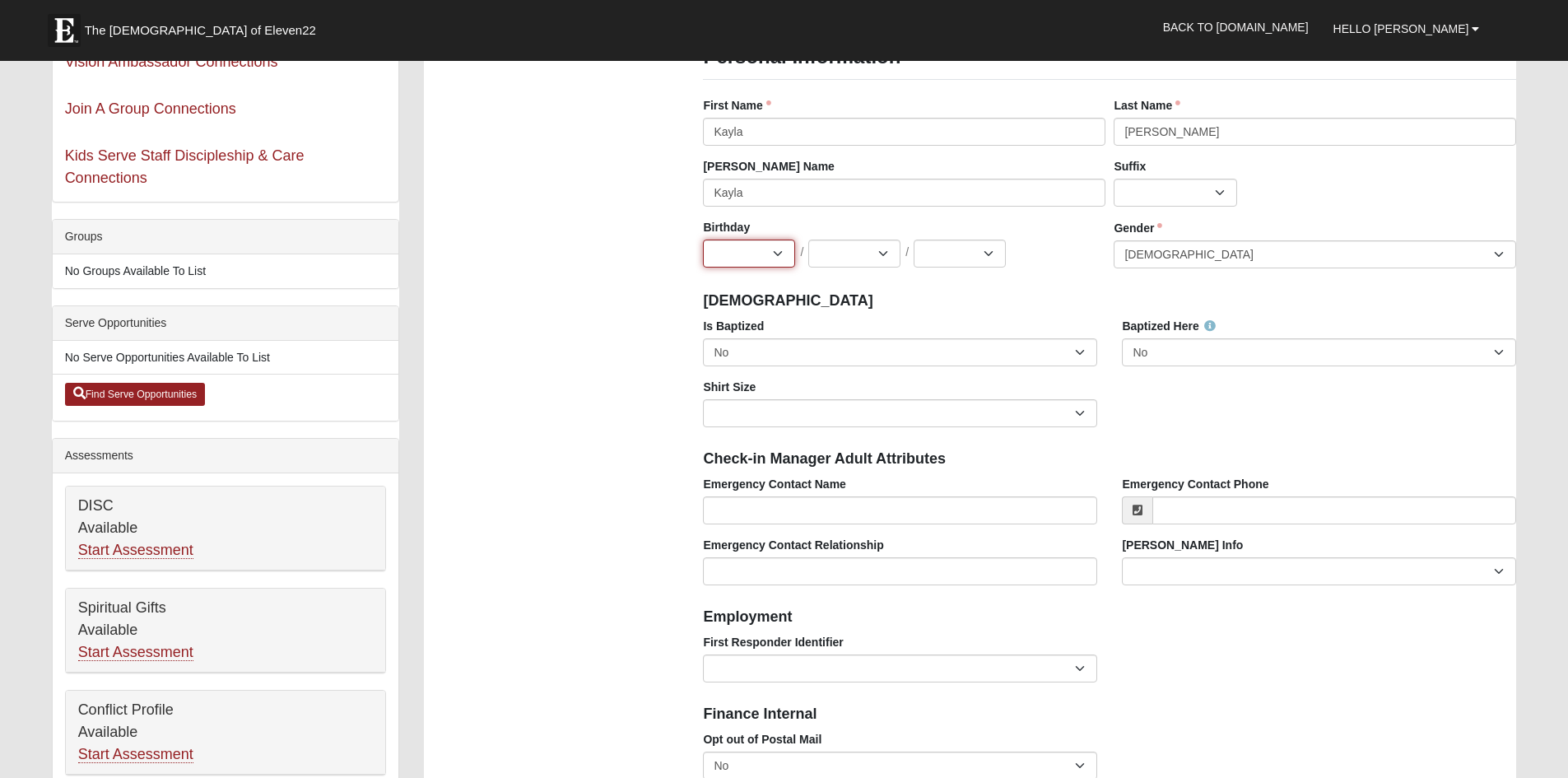
click at [780, 267] on select "Jan Feb Mar Apr May Jun Jul Aug Sep Oct Nov Dec" at bounding box center [749, 254] width 93 height 28
select select "12"
click at [703, 240] on select "Jan Feb Mar Apr May Jun Jul Aug Sep Oct Nov Dec" at bounding box center [749, 254] width 93 height 28
click at [843, 256] on select "1 2 3 4 5 6 7 8 9 10 11 12 13 14 15 16 17 18 19 20 21 22 23 24 25 26 27 28 29 3…" at bounding box center [855, 254] width 93 height 28
select select "5"
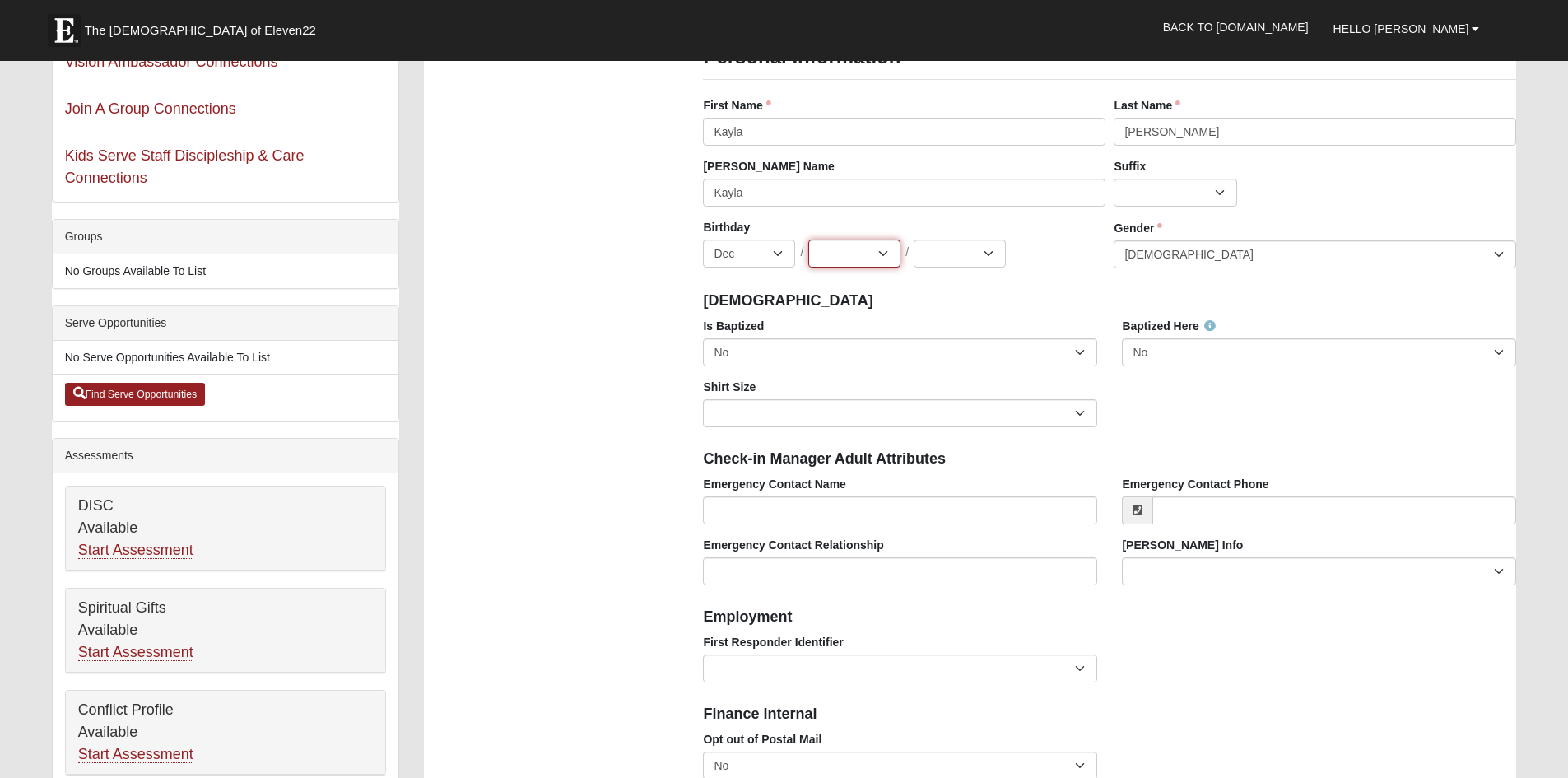
click at [809, 240] on select "1 2 3 4 5 6 7 8 9 10 11 12 13 14 15 16 17 18 19 20 21 22 23 24 25 26 27 28 29 3…" at bounding box center [855, 254] width 93 height 28
click at [965, 263] on select "2025 2024 2023 2022 2021 2020 2019 2018 2017 2016 2015 2014 2013 2012 2011 2010…" at bounding box center [960, 254] width 93 height 28
select select "1995"
click at [914, 240] on select "2025 2024 2023 2022 2021 2020 2019 2018 2017 2016 2015 2014 2013 2012 2011 2010…" at bounding box center [960, 254] width 93 height 28
click at [1146, 268] on select "Male Female" at bounding box center [1315, 255] width 403 height 28
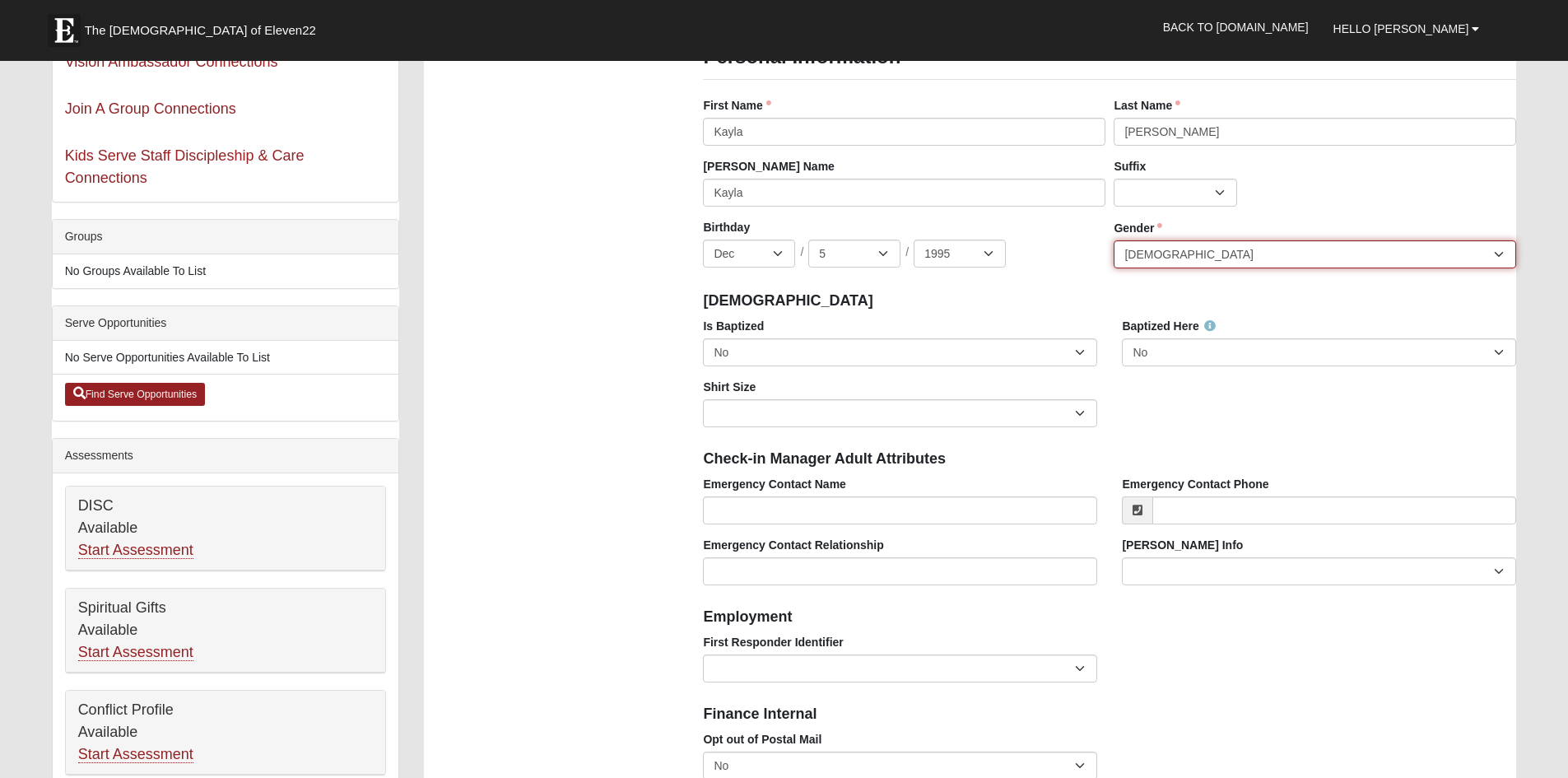
click at [1150, 257] on select "Male Female" at bounding box center [1315, 255] width 403 height 28
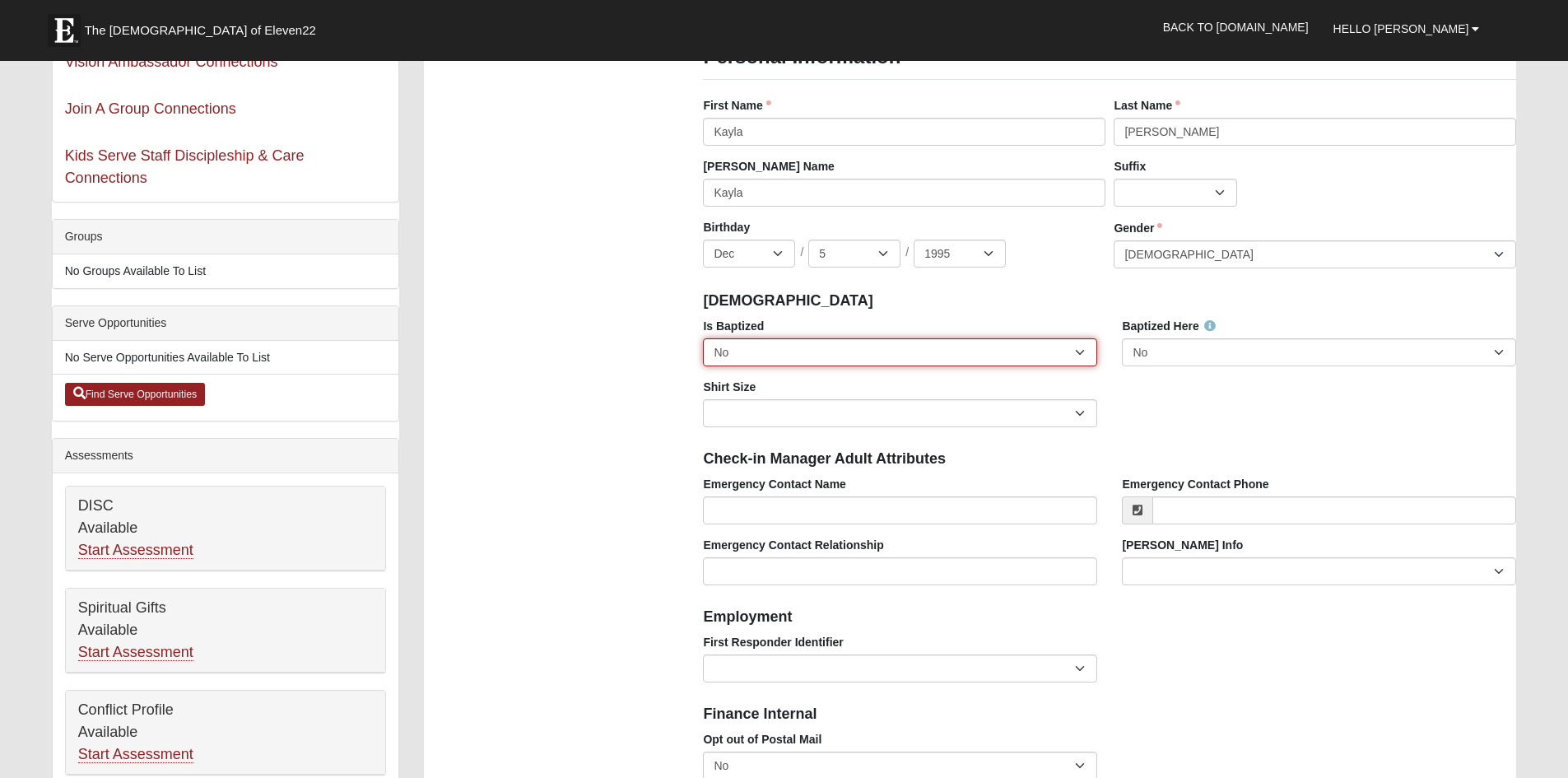
click at [741, 355] on select "No Yes" at bounding box center [900, 352] width 395 height 28
select select "True"
click at [703, 338] on select "No Yes" at bounding box center [900, 352] width 395 height 28
click at [872, 431] on div "Shirt Size Adult Small Adult Medium Adult Large Adult XL Adult XXL Adult 3XL Ad…" at bounding box center [900, 409] width 419 height 61
click at [872, 428] on div "Shirt Size Adult Small Adult Medium Adult Large Adult XL Adult XXL Adult 3XL Ad…" at bounding box center [900, 409] width 419 height 61
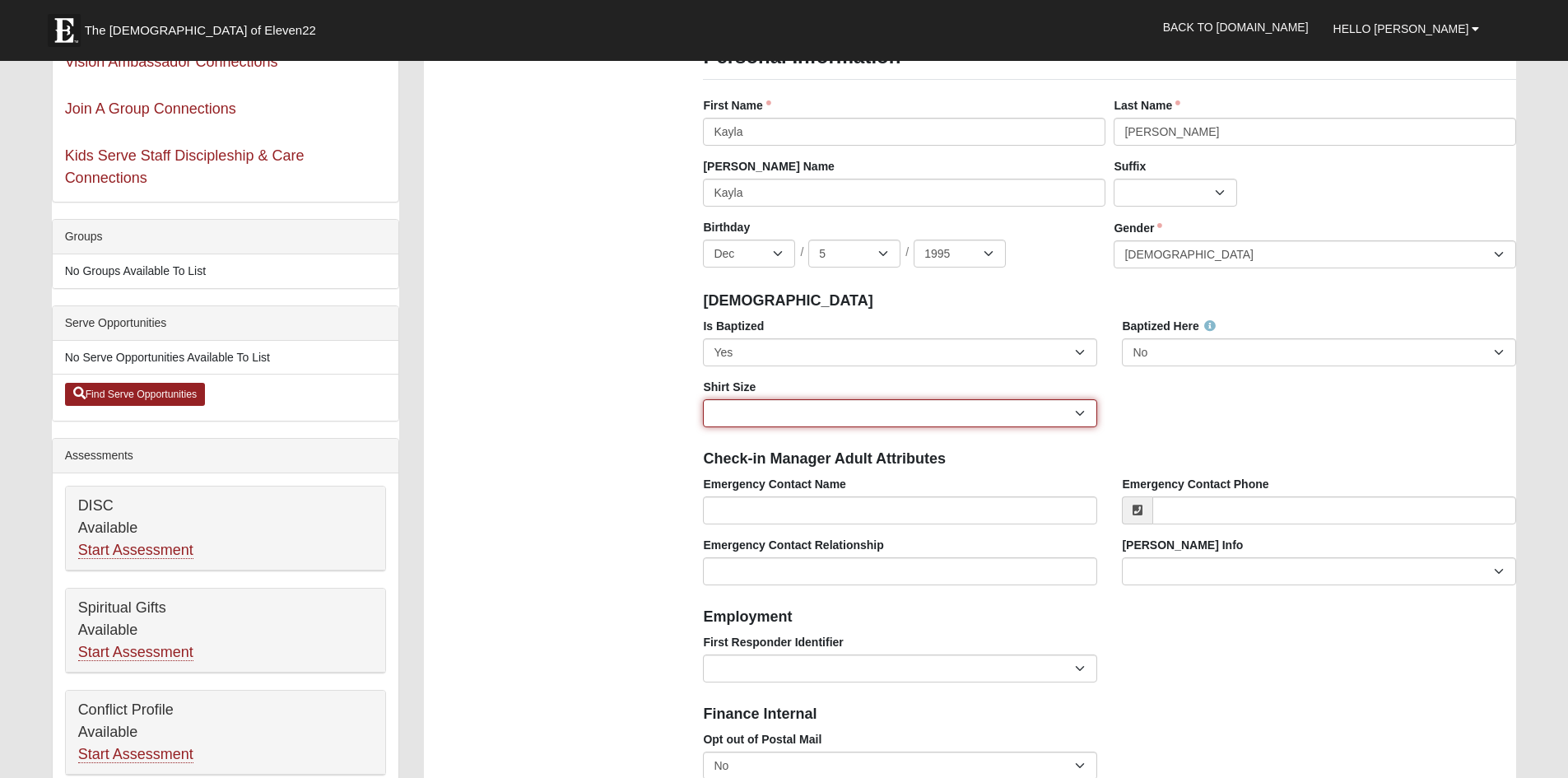
click at [1085, 412] on select "Adult Small Adult Medium Adult Large Adult XL Adult XXL Adult 3XL Adult 4XL You…" at bounding box center [900, 413] width 395 height 28
select select "Adult 4XL"
click at [703, 399] on select "Adult Small Adult Medium Adult Large Adult XL Adult XXL Adult 3XL Adult 4XL You…" at bounding box center [900, 413] width 395 height 28
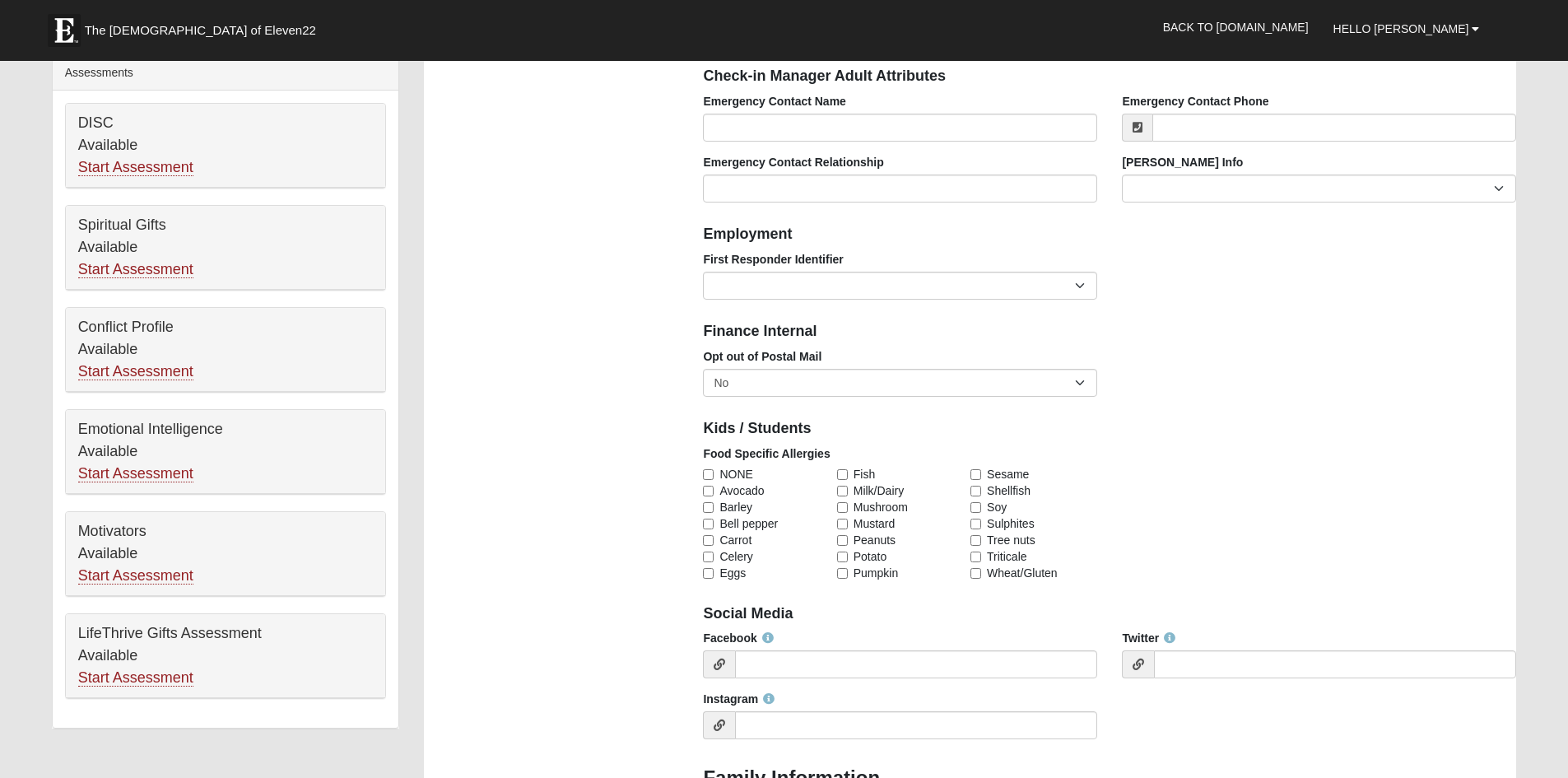
scroll to position [576, 0]
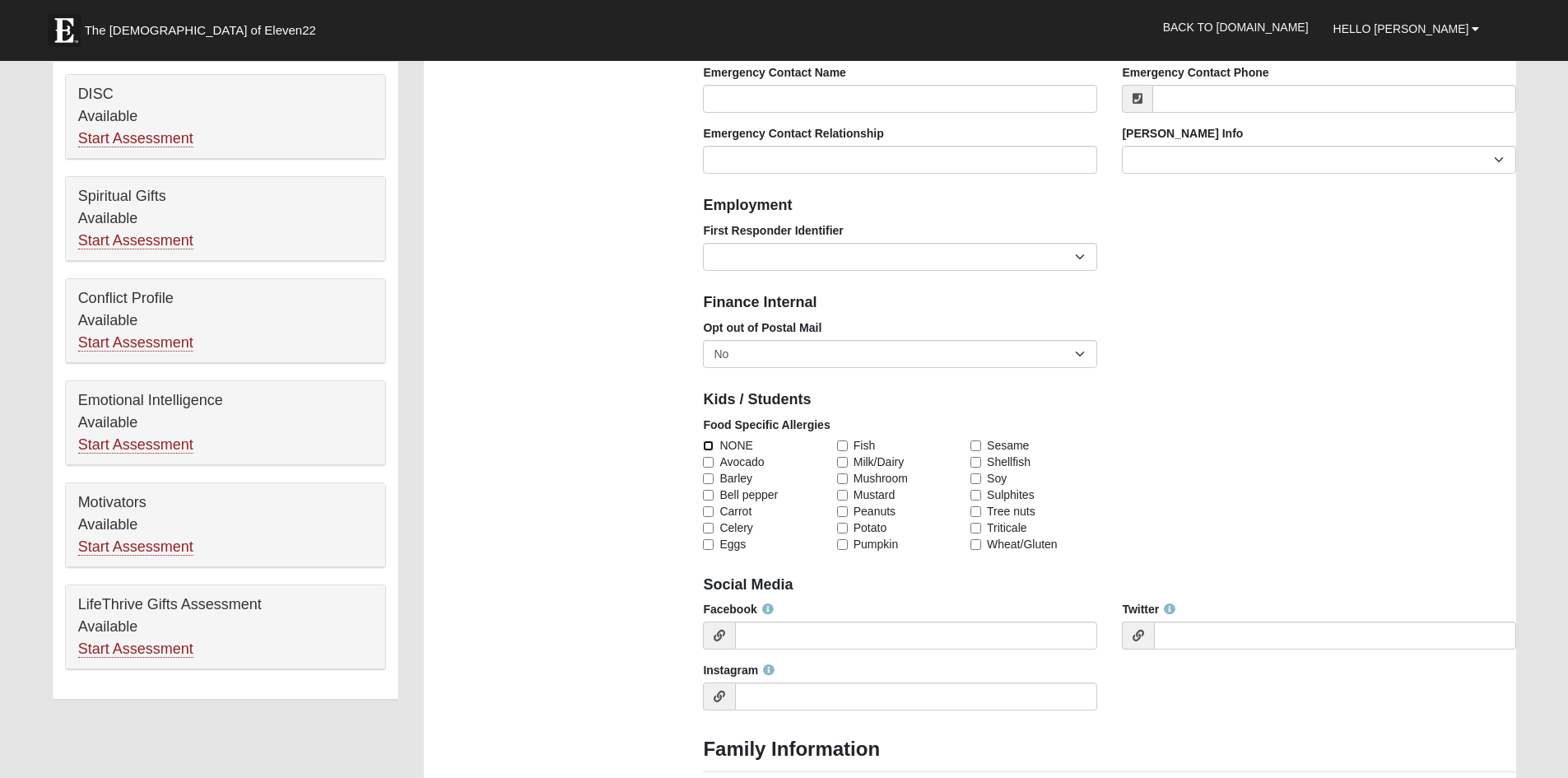
click at [709, 448] on input "NONE" at bounding box center [709, 446] width 11 height 11
checkbox input "true"
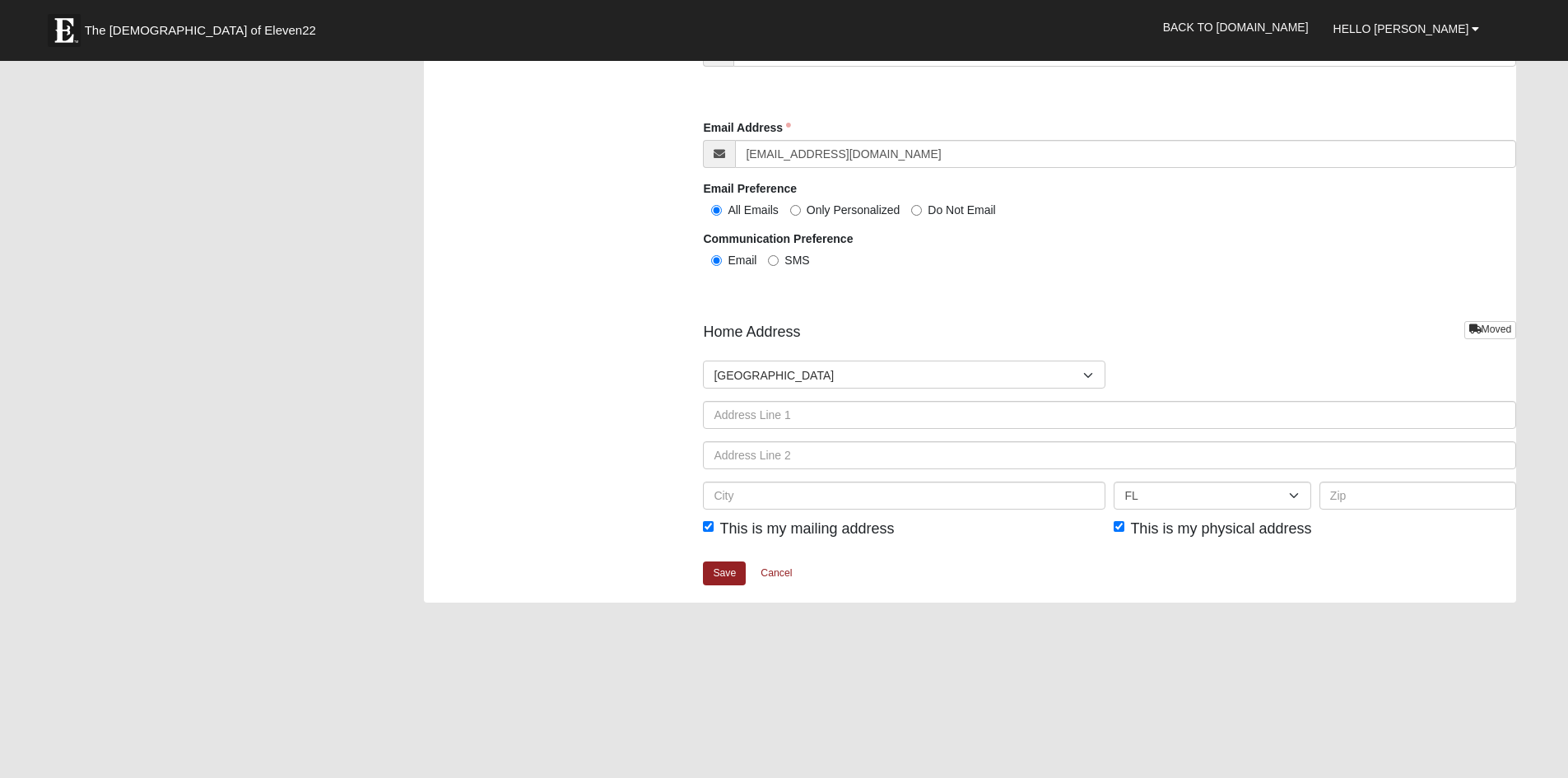
scroll to position [1812, 0]
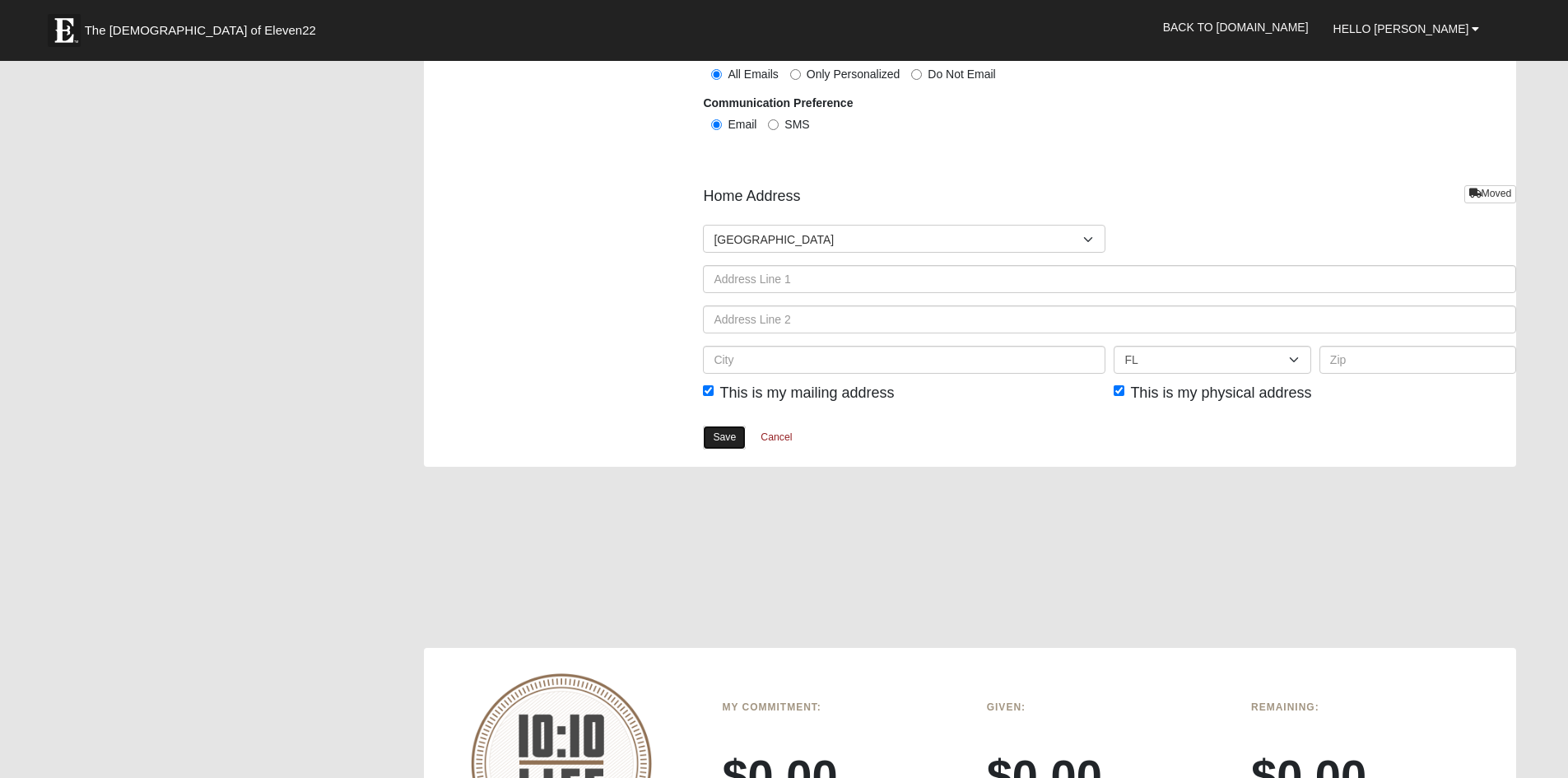
click at [724, 433] on link "Save" at bounding box center [724, 438] width 43 height 24
